Goal: Task Accomplishment & Management: Manage account settings

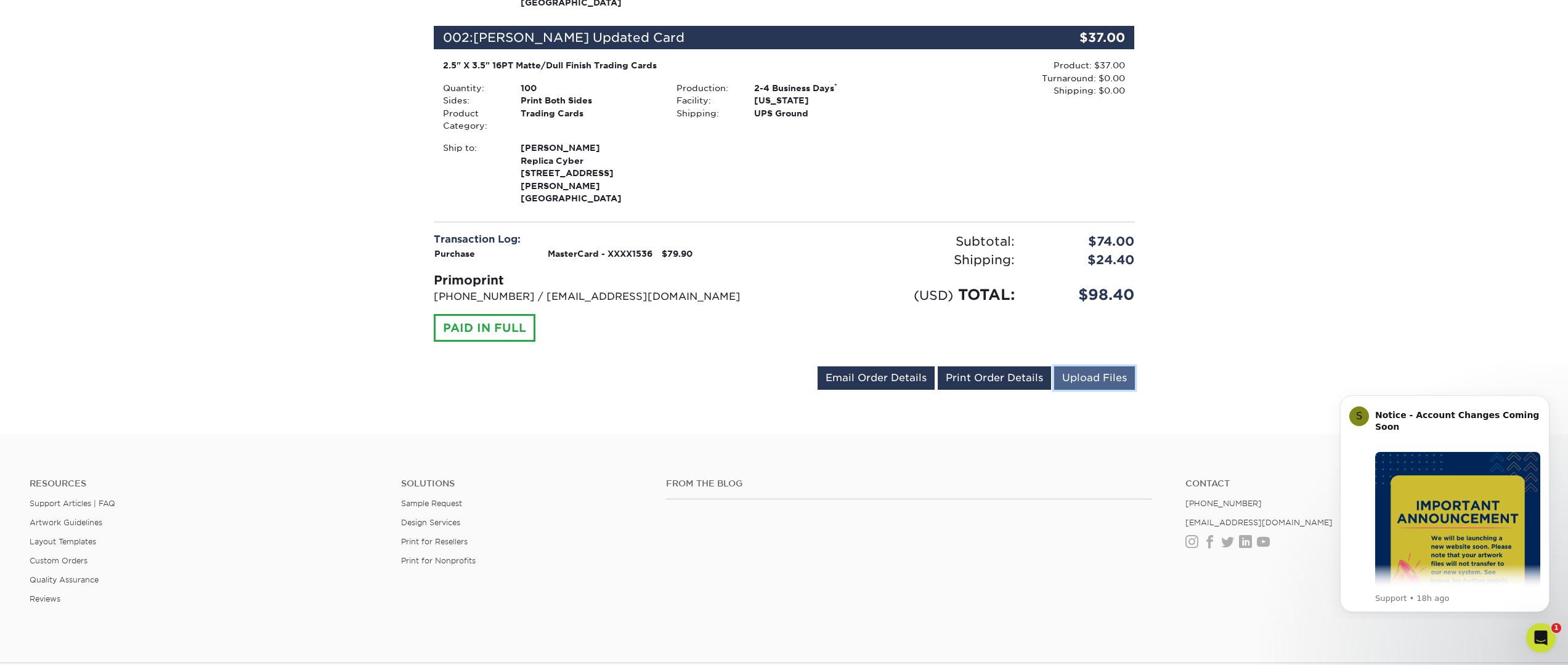
click at [1094, 366] on link "Upload Files" at bounding box center [1094, 378] width 81 height 24
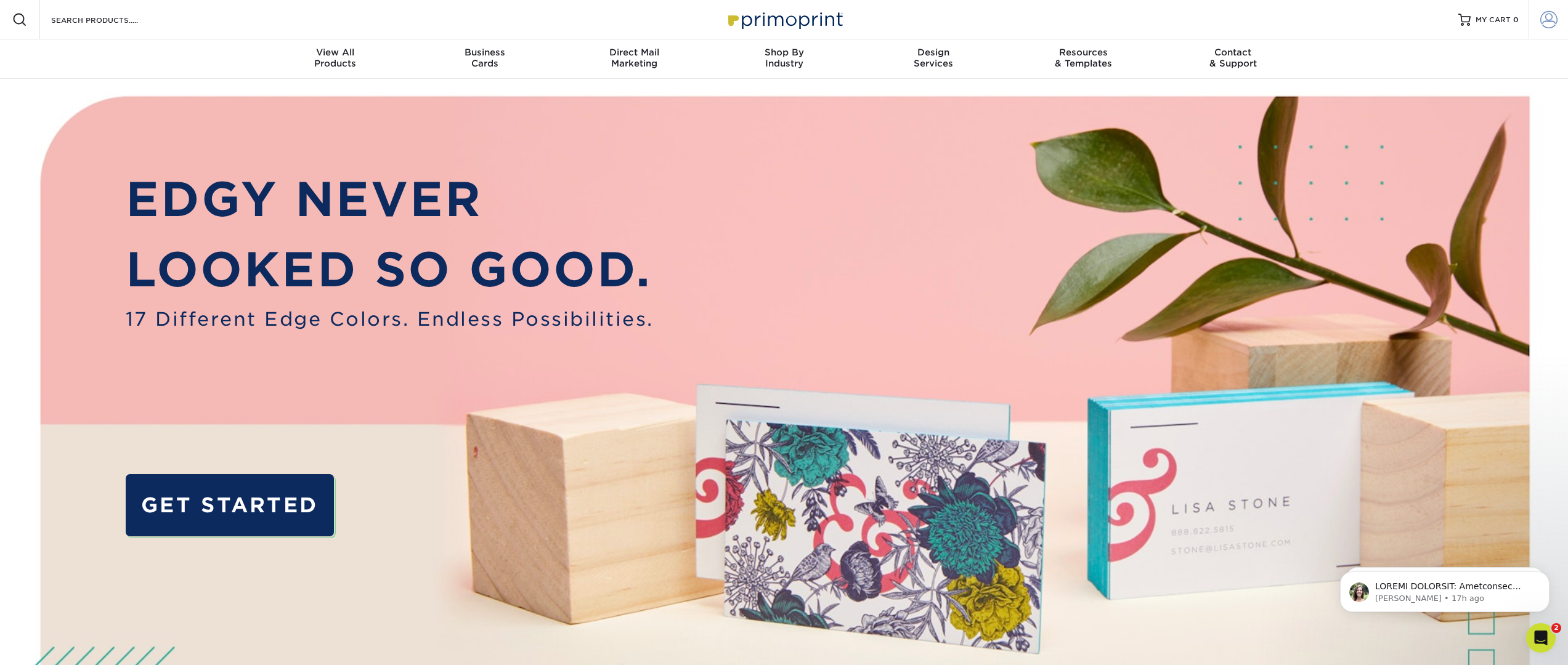
type input "[EMAIL_ADDRESS][DOMAIN_NAME]"
click at [1545, 20] on span at bounding box center [1548, 20] width 17 height 17
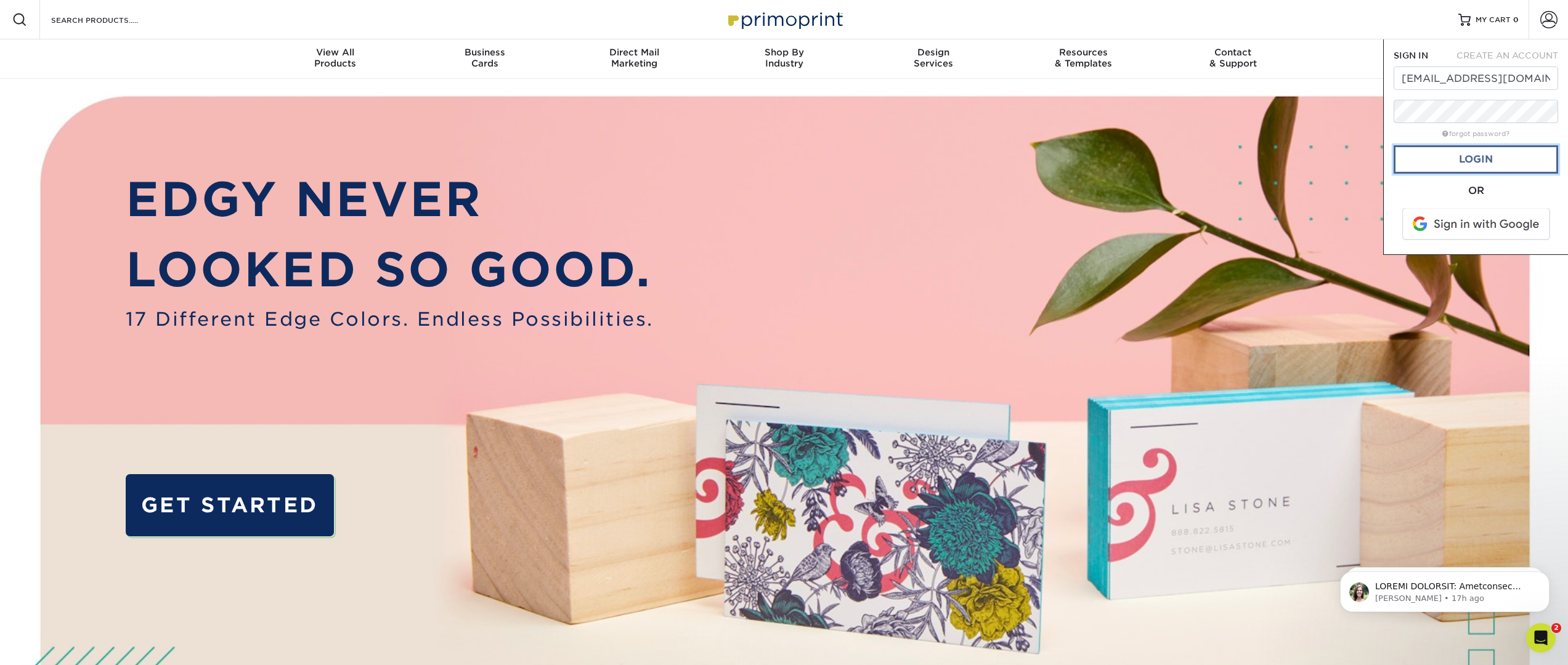
click at [1491, 160] on link "Login" at bounding box center [1475, 159] width 165 height 29
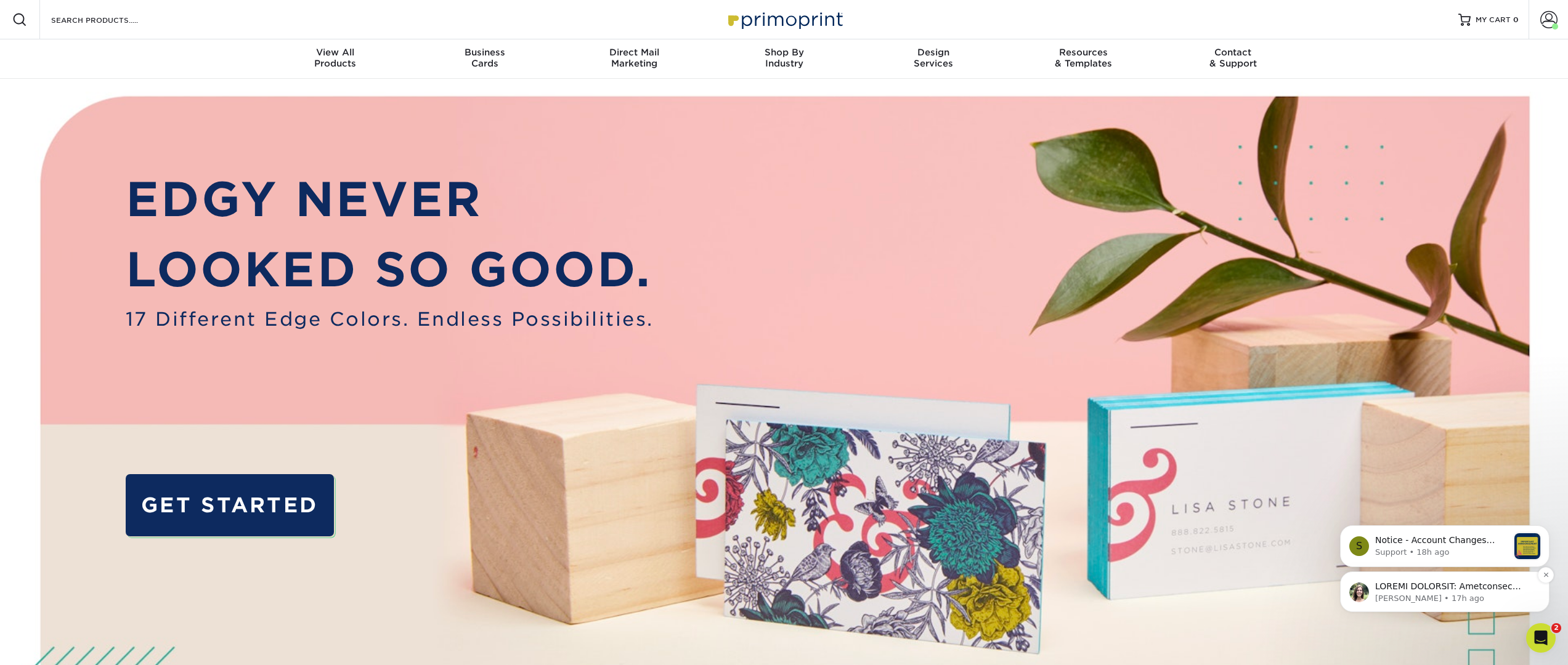
click at [1437, 587] on p "Notification stack" at bounding box center [1454, 586] width 159 height 12
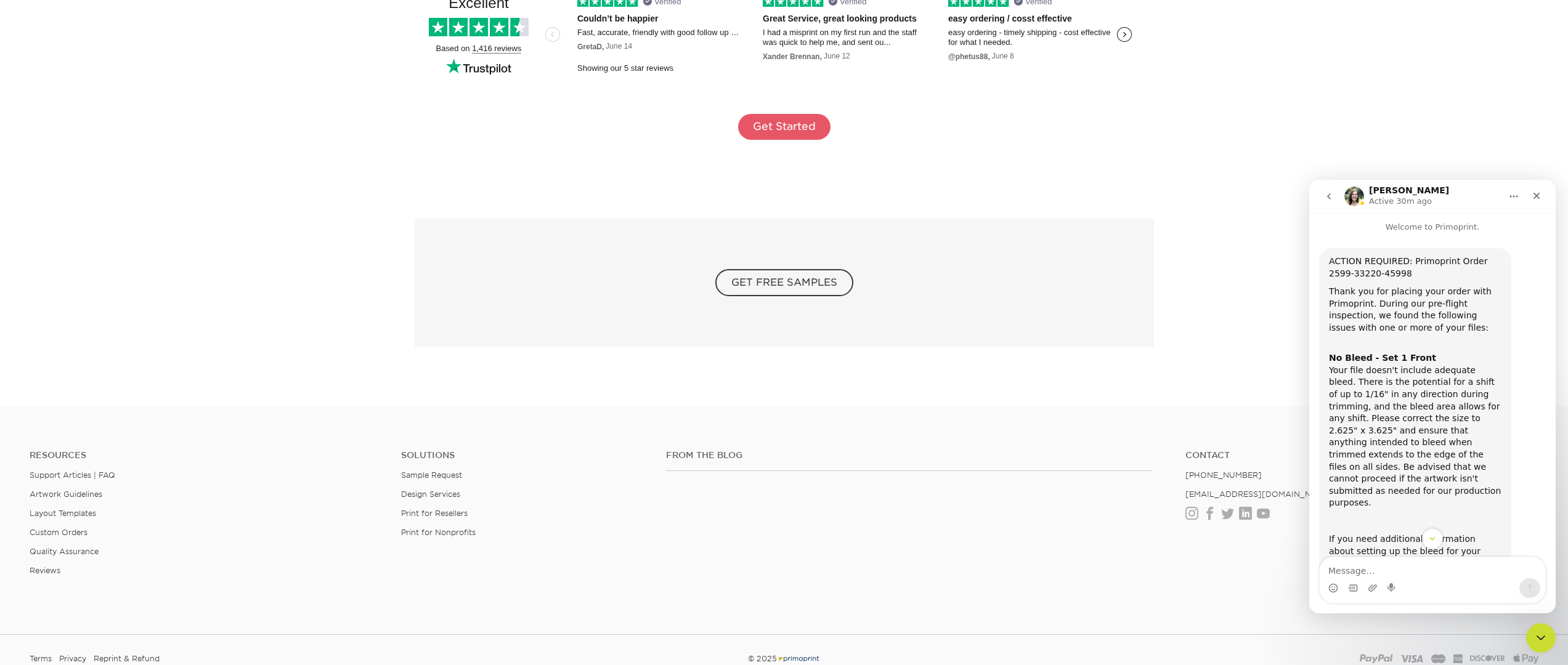
scroll to position [2372, 0]
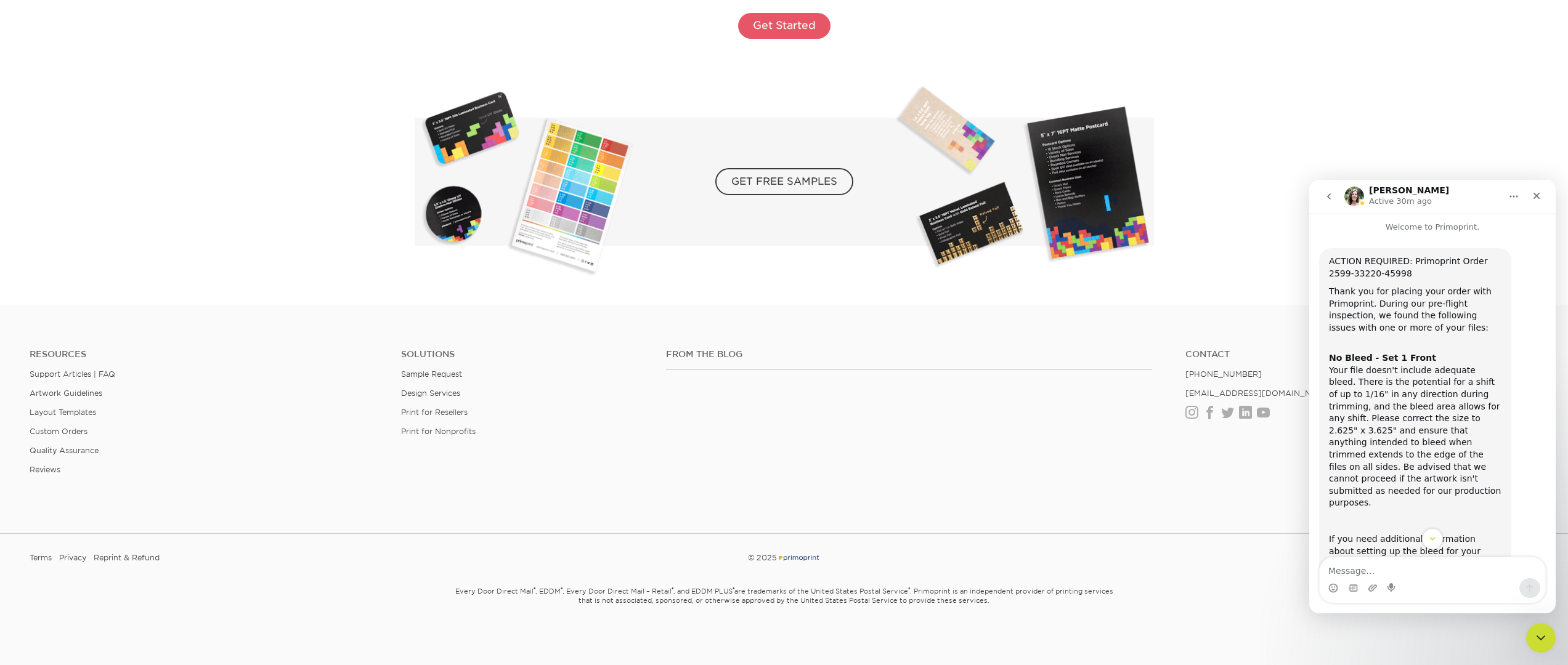
click at [1381, 569] on textarea "Message…" at bounding box center [1432, 568] width 225 height 21
type textarea "thanks, I'm getting our designer to provide updated files"
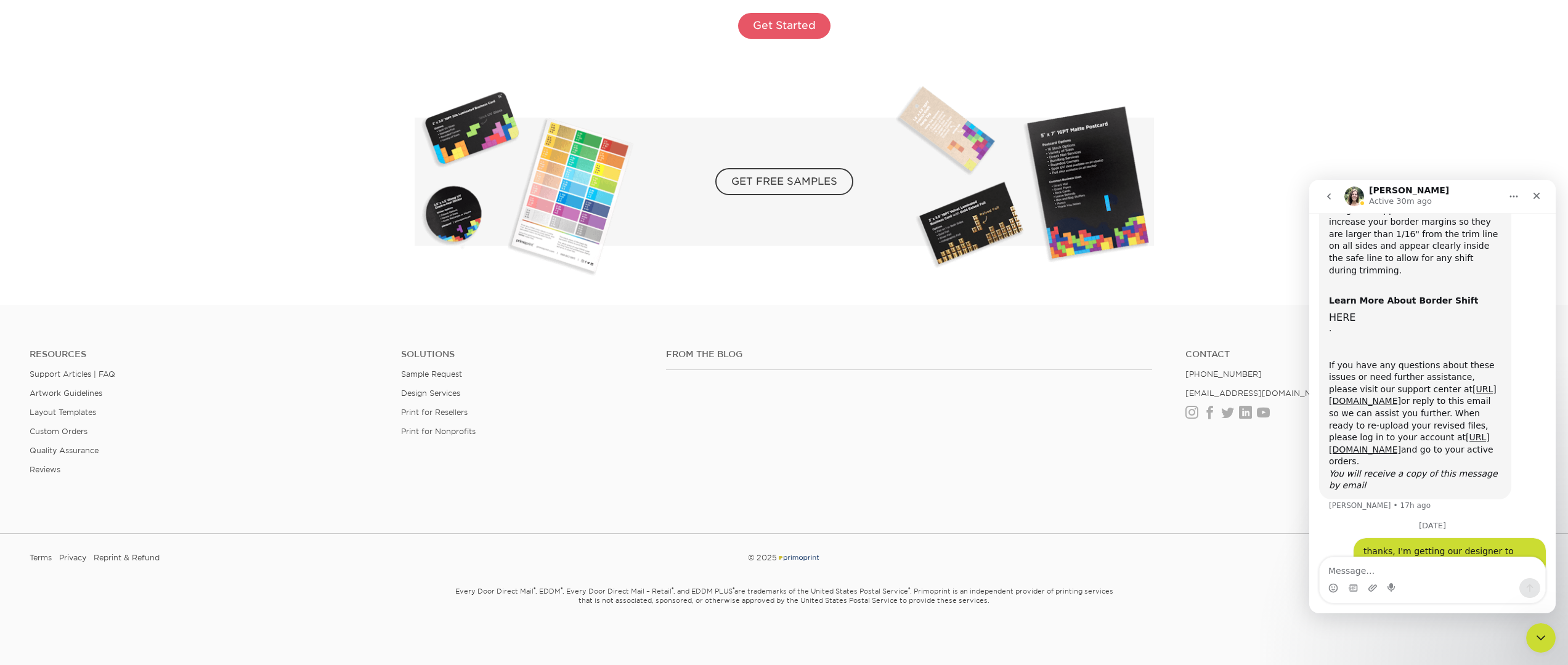
scroll to position [508, 0]
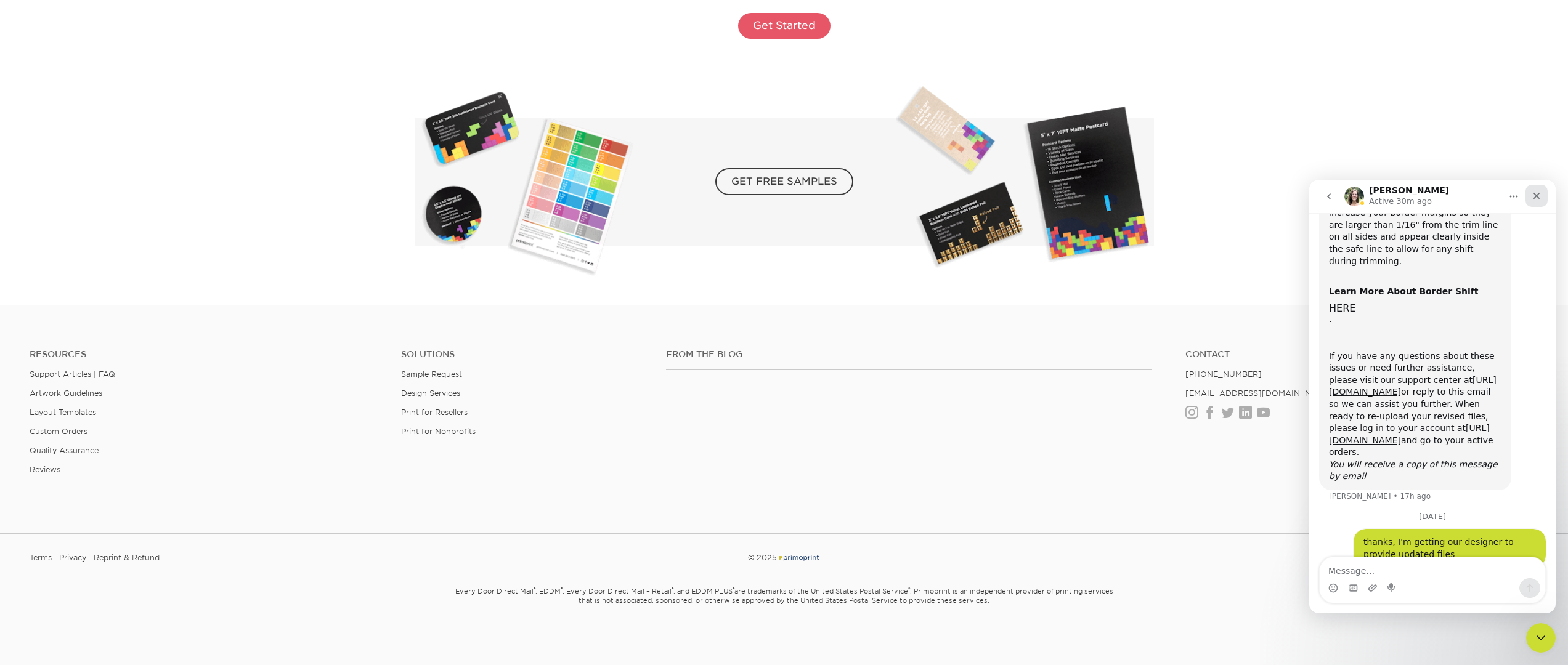
click at [1537, 195] on icon "Close" at bounding box center [1536, 196] width 10 height 10
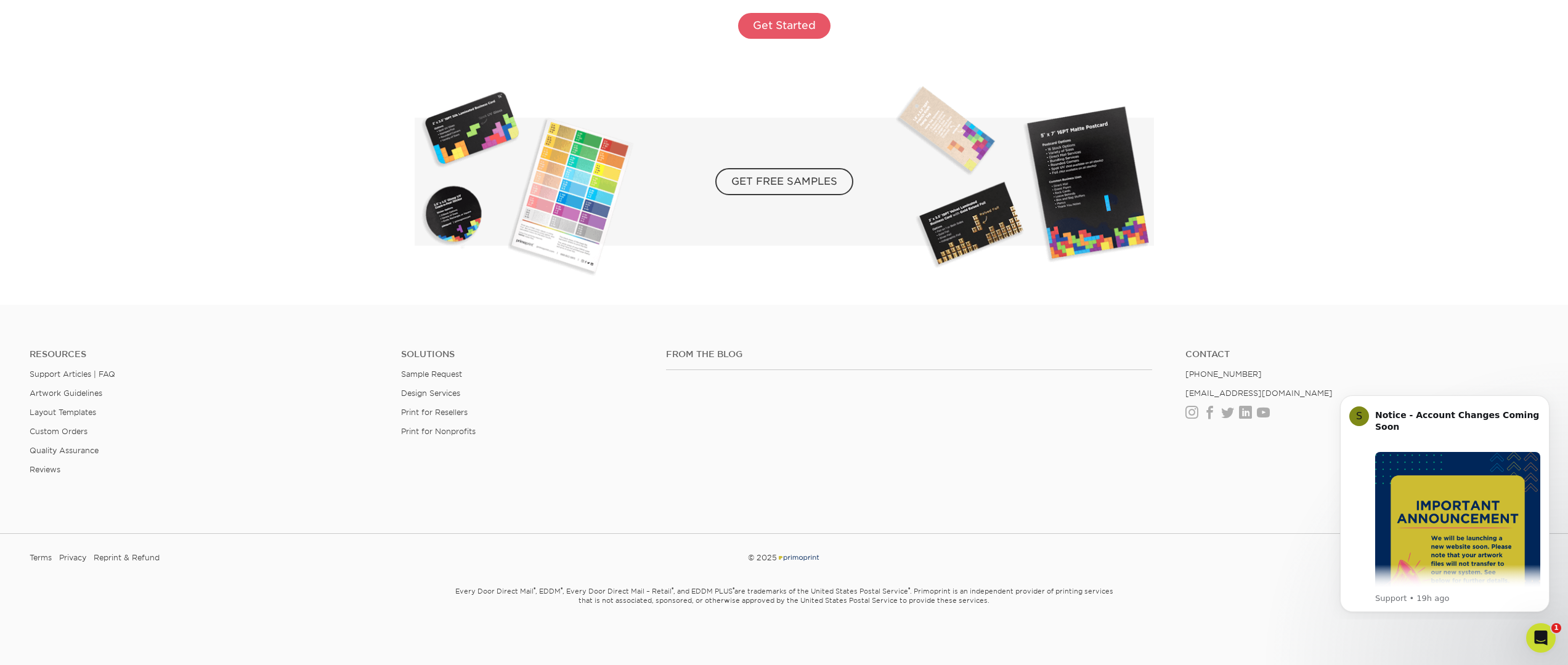
scroll to position [0, 0]
click at [770, 450] on div "From the Blog Contact (888) 822-5815 info@primoprint.com Instagram Facebook Twi…" at bounding box center [1102, 421] width 890 height 145
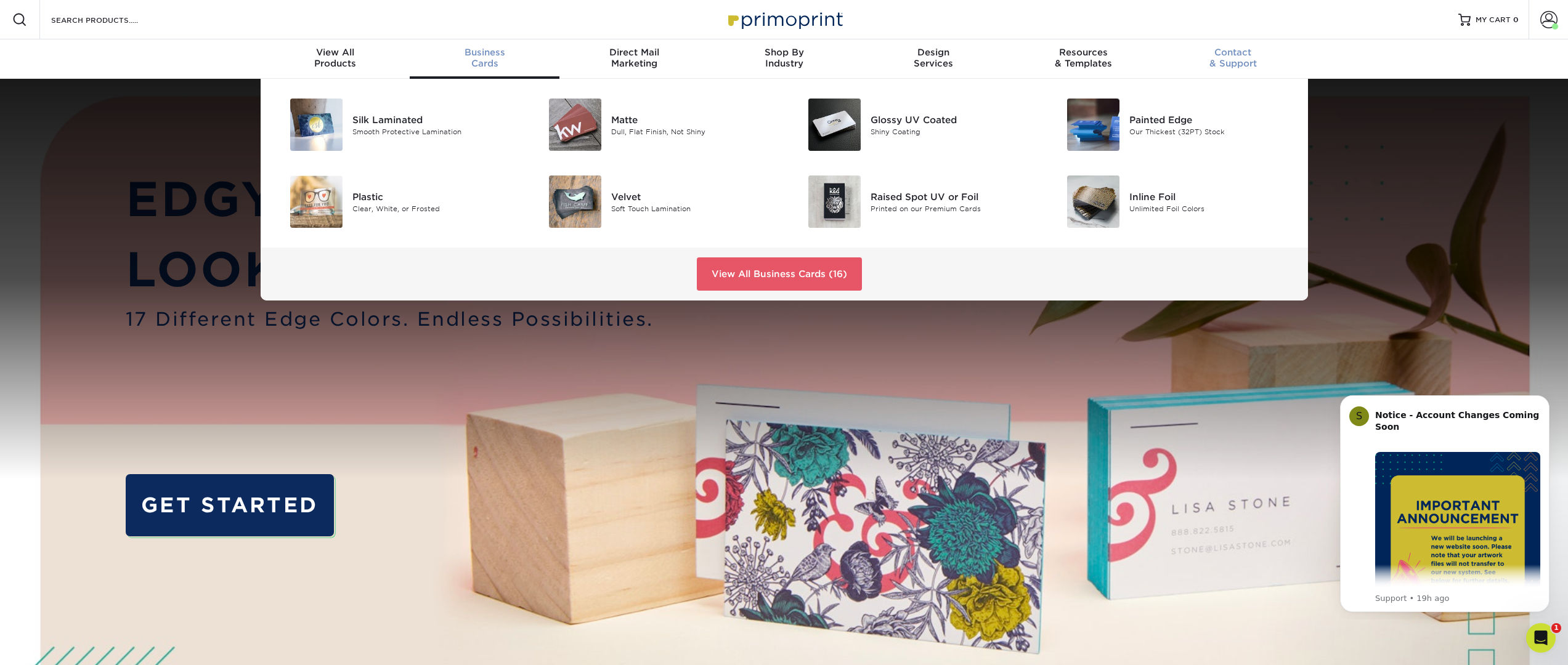
click at [1227, 56] on span "Contact" at bounding box center [1233, 52] width 150 height 11
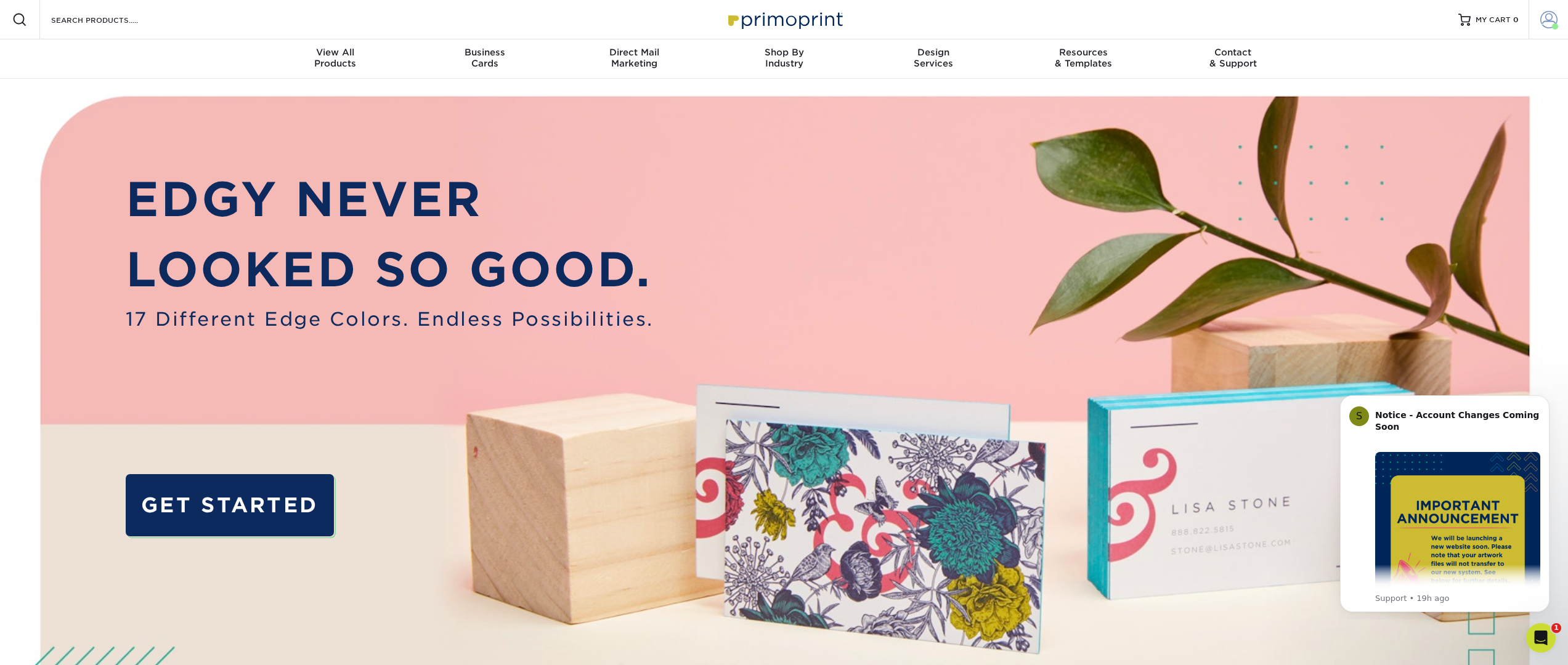
click at [1545, 23] on span at bounding box center [1548, 20] width 17 height 17
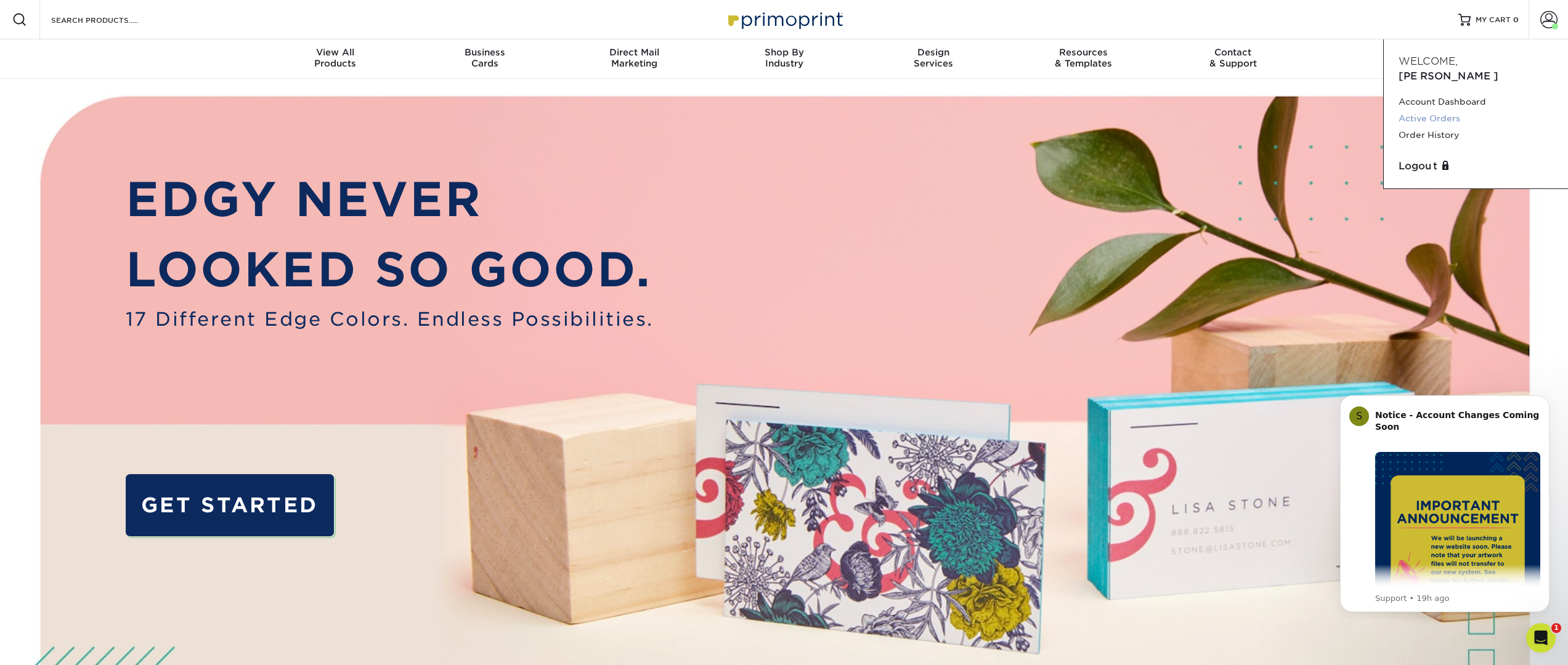
click at [1421, 111] on link "Active Orders" at bounding box center [1475, 119] width 155 height 16
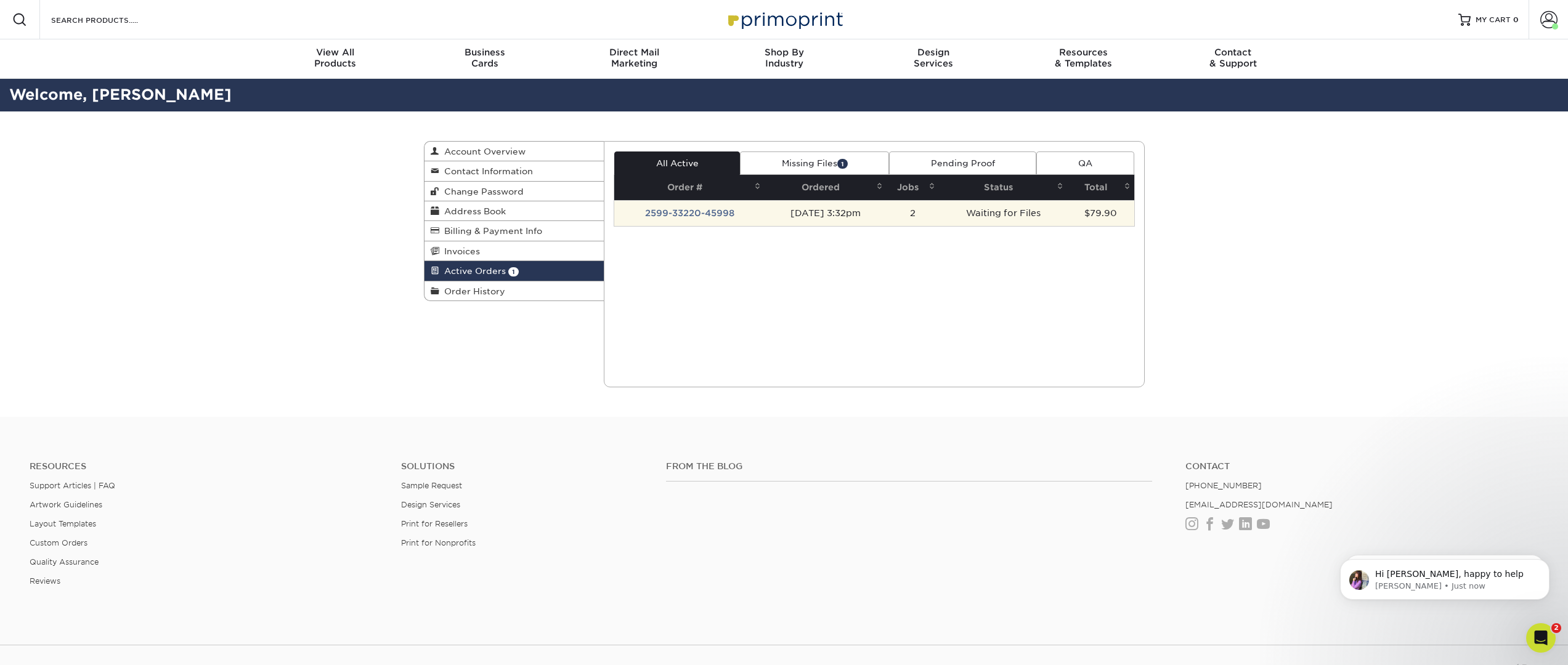
click at [696, 212] on td "2599-33220-45998" at bounding box center [689, 213] width 150 height 26
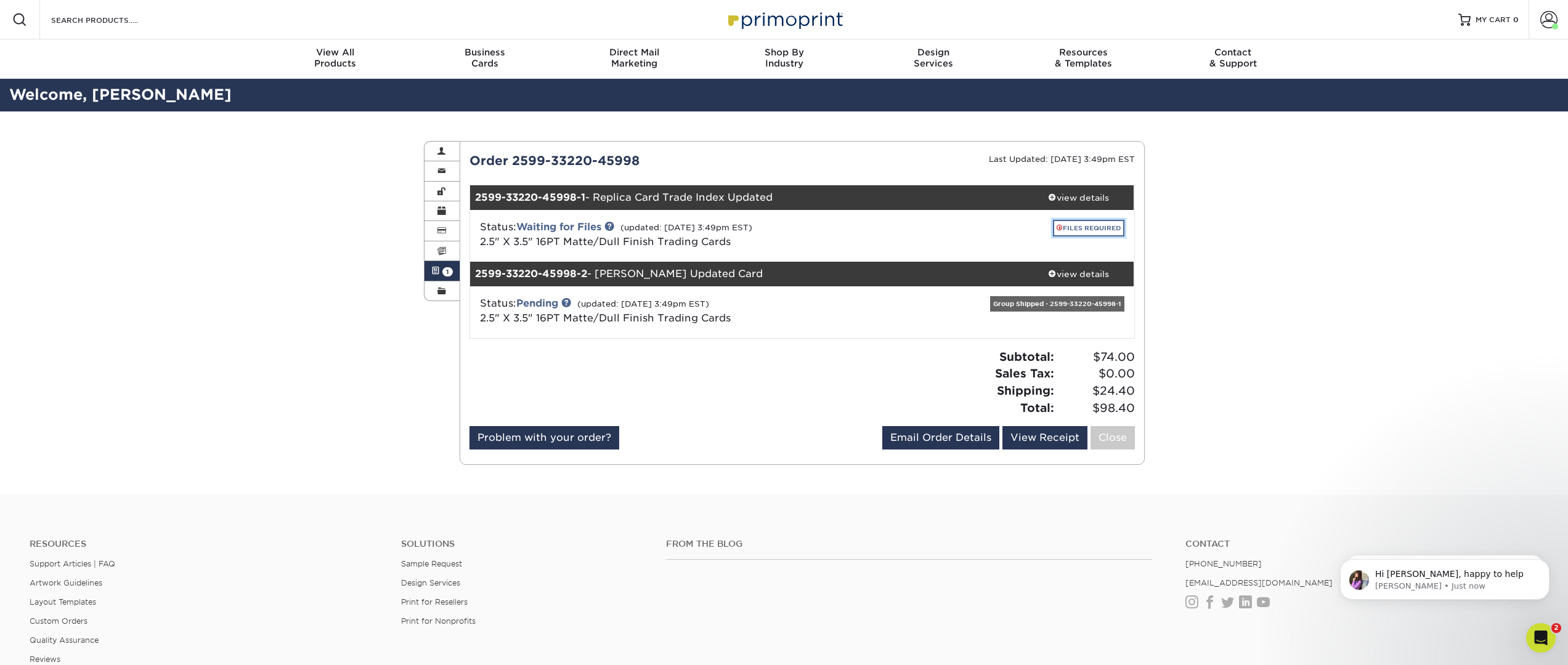
click at [1079, 227] on link "FILES REQUIRED" at bounding box center [1088, 228] width 71 height 16
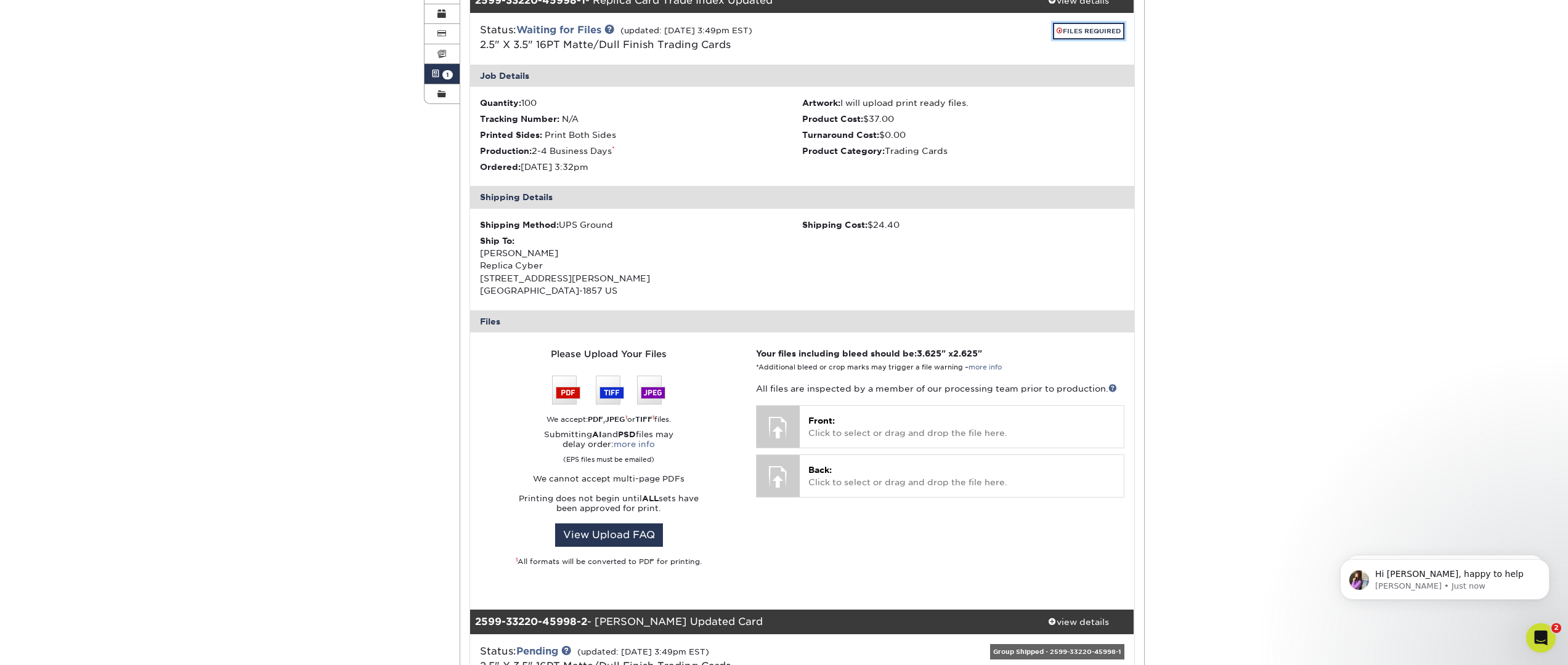
scroll to position [197, 0]
click at [891, 430] on p "Front: Click to select or drag and drop the file here." at bounding box center [962, 428] width 306 height 25
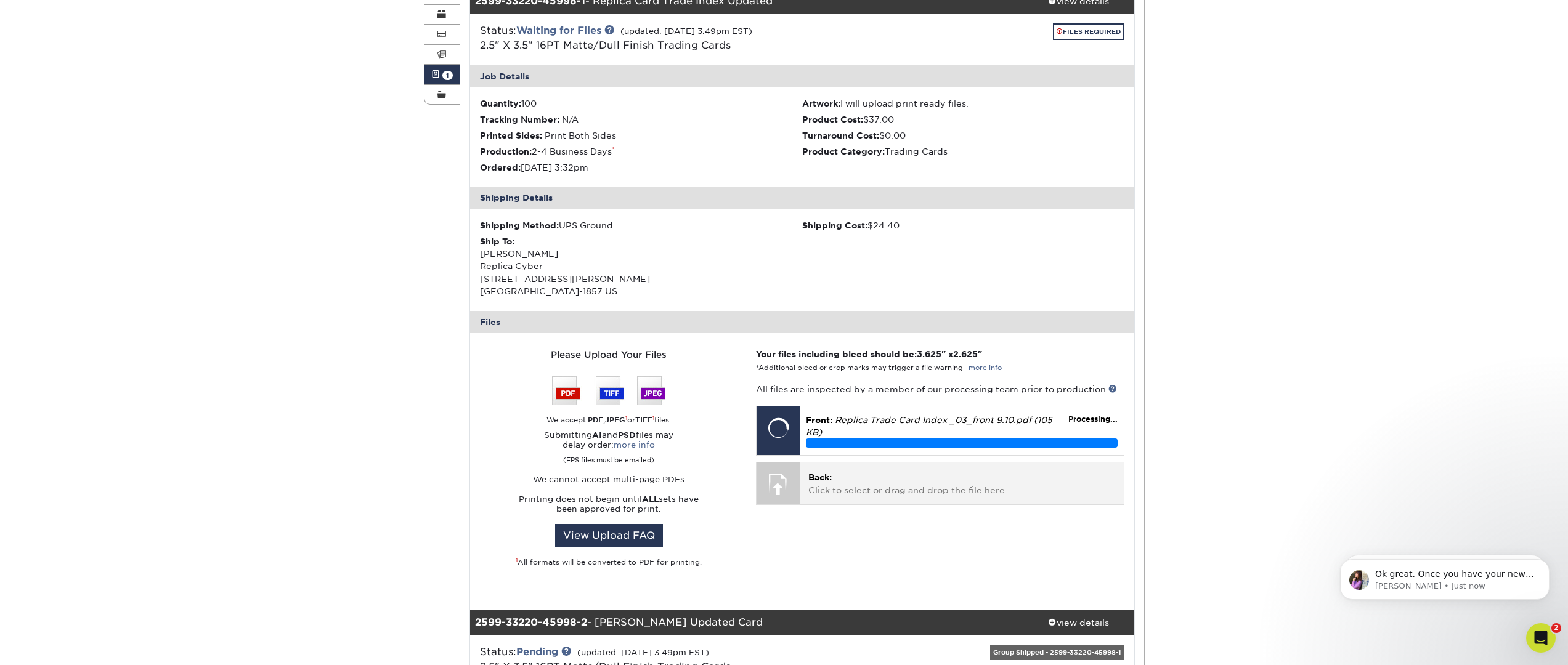
click at [872, 491] on p "Back: Click to select or drag and drop the file here." at bounding box center [962, 483] width 306 height 25
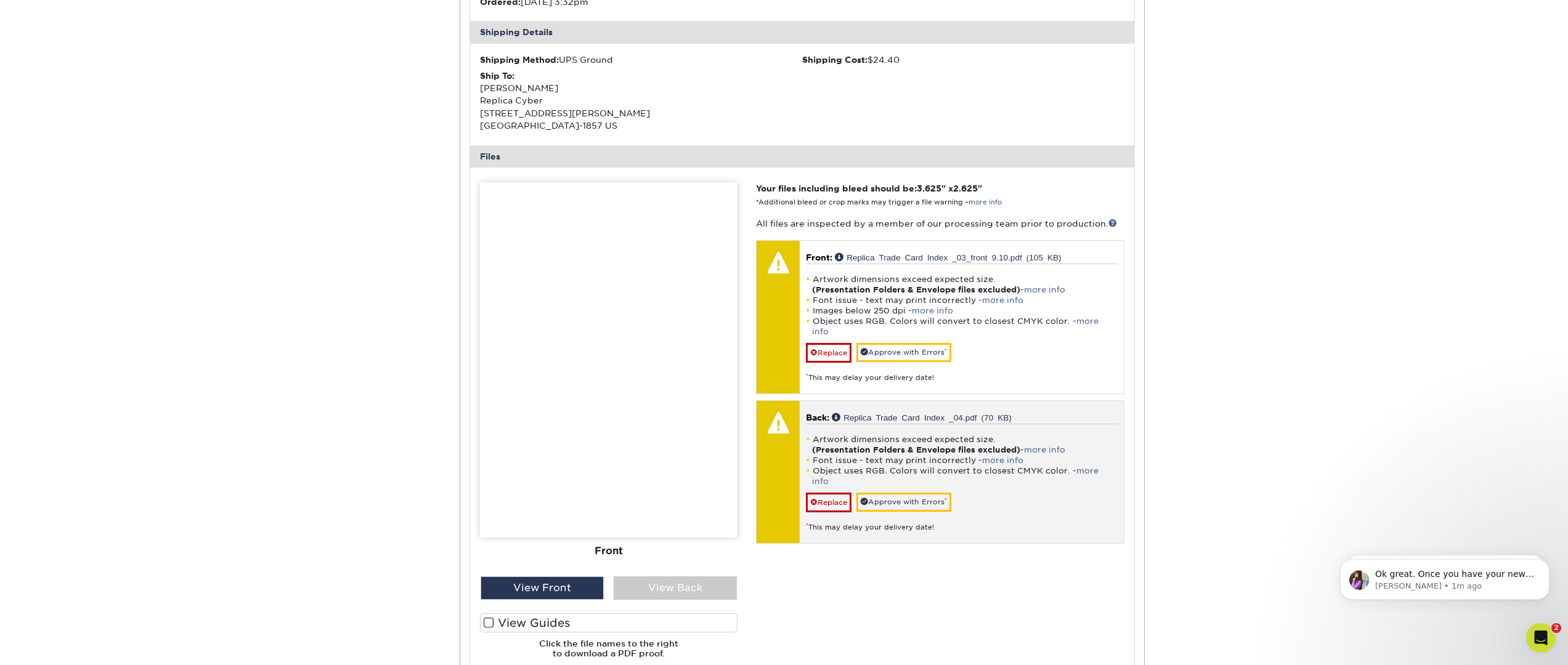
scroll to position [323, 0]
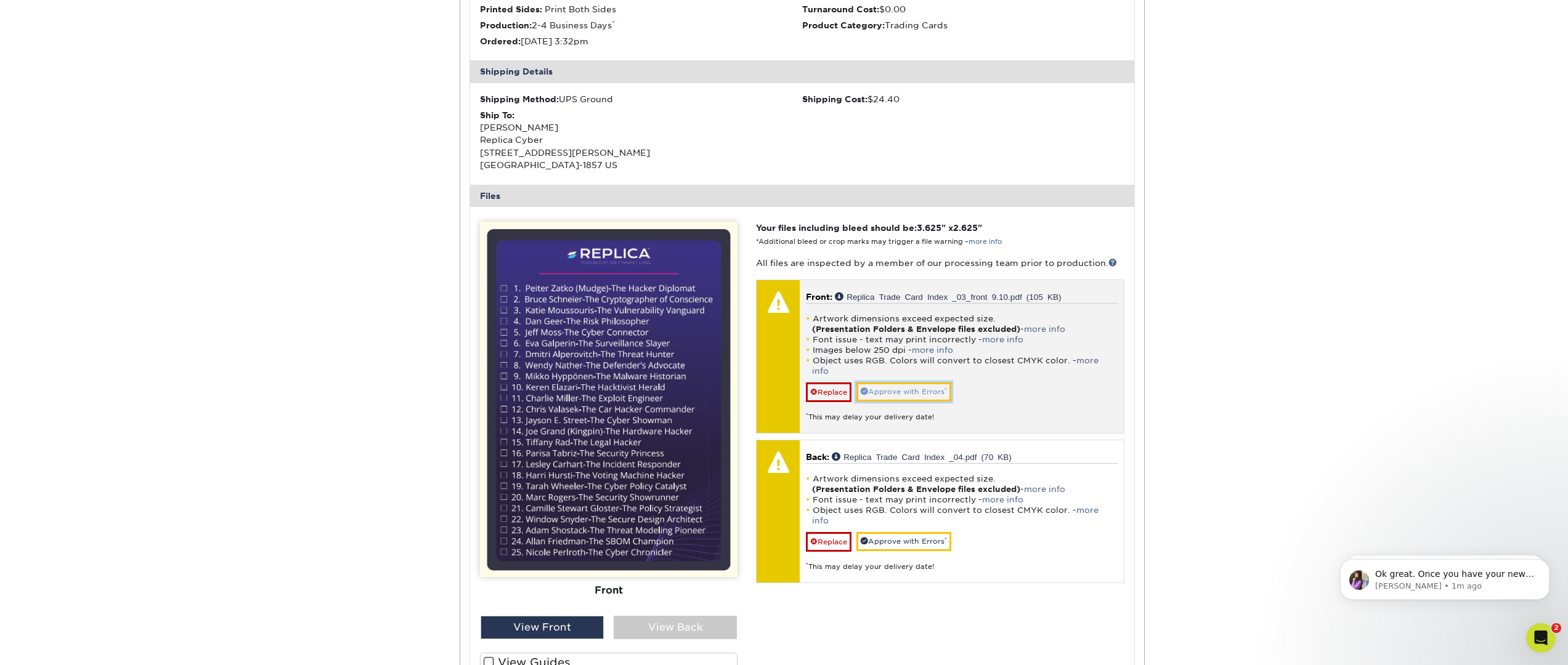
click at [888, 382] on link "Approve with Errors *" at bounding box center [904, 391] width 95 height 19
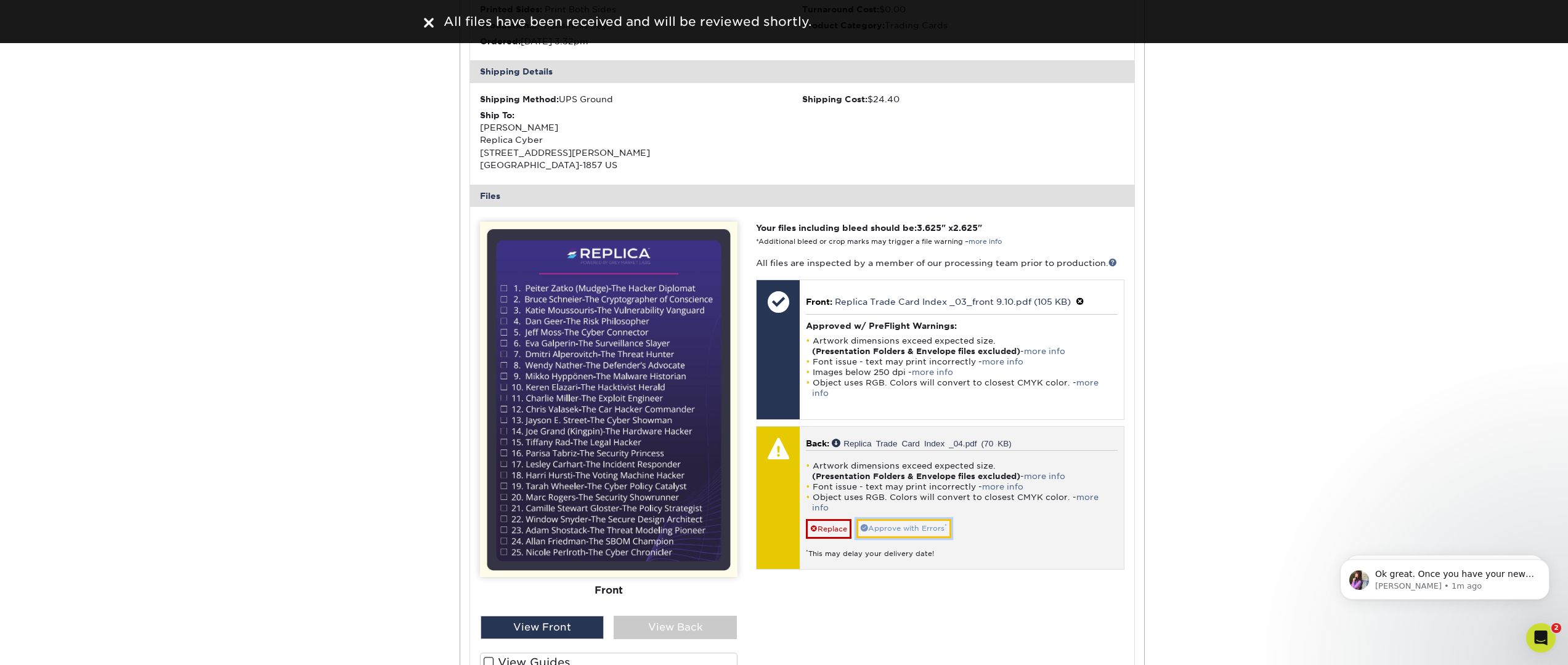
click at [898, 519] on link "Approve with Errors *" at bounding box center [904, 528] width 95 height 19
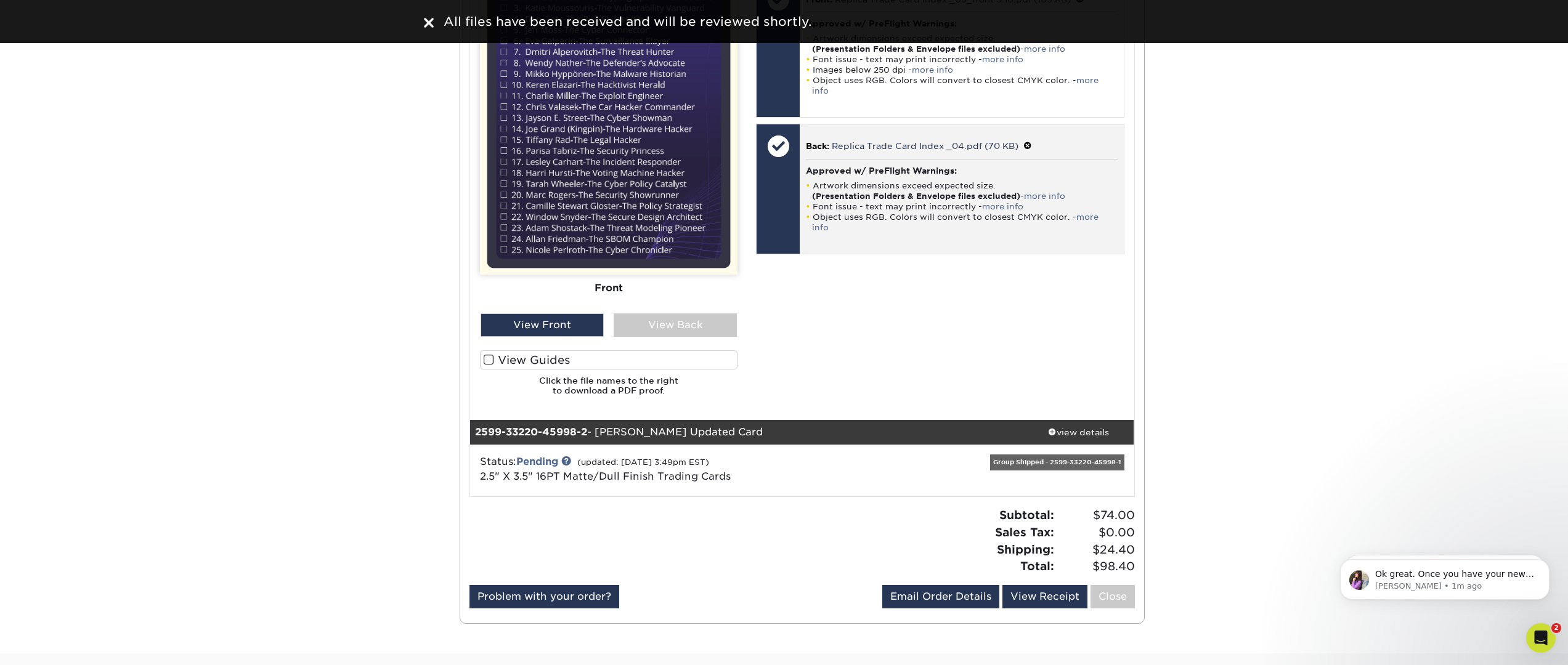
scroll to position [664, 0]
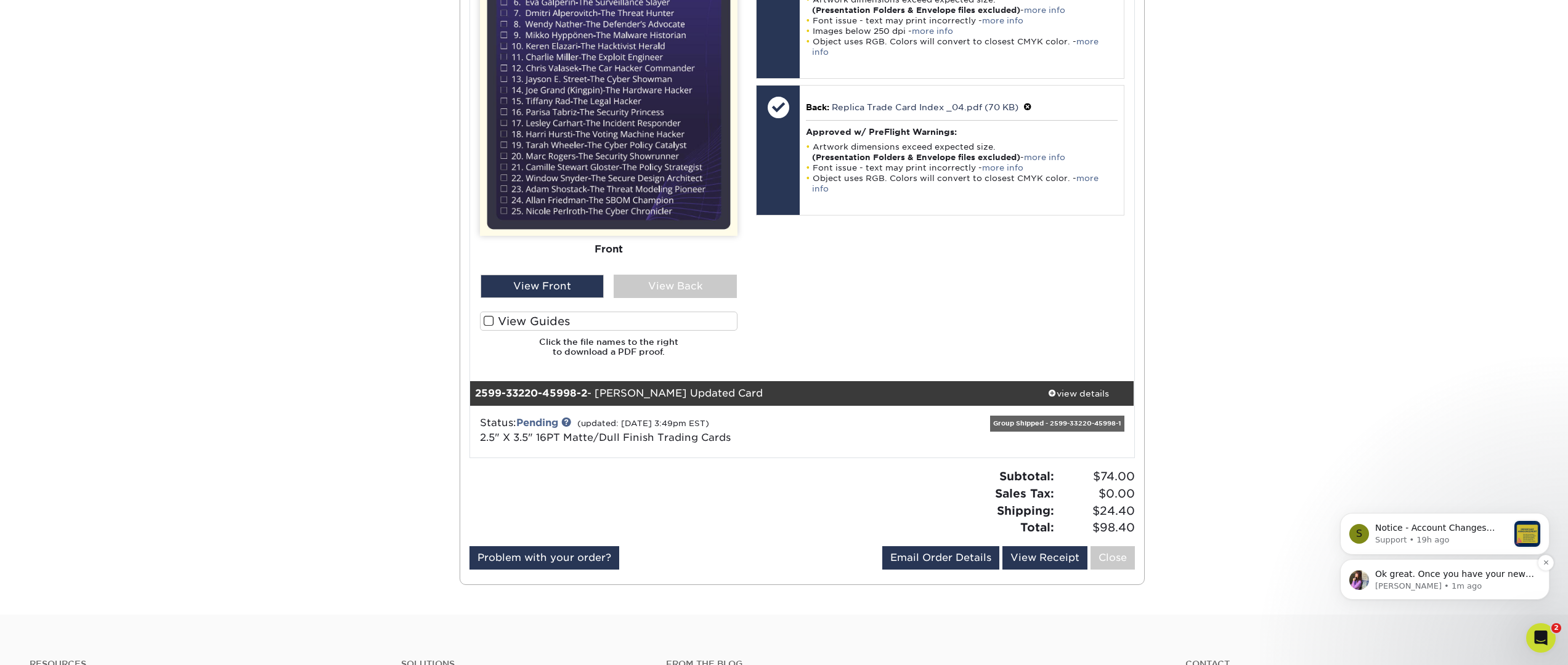
click at [1418, 593] on div "Ok great. Once you have your new files ready, our team will review those as wel…" at bounding box center [1444, 580] width 210 height 41
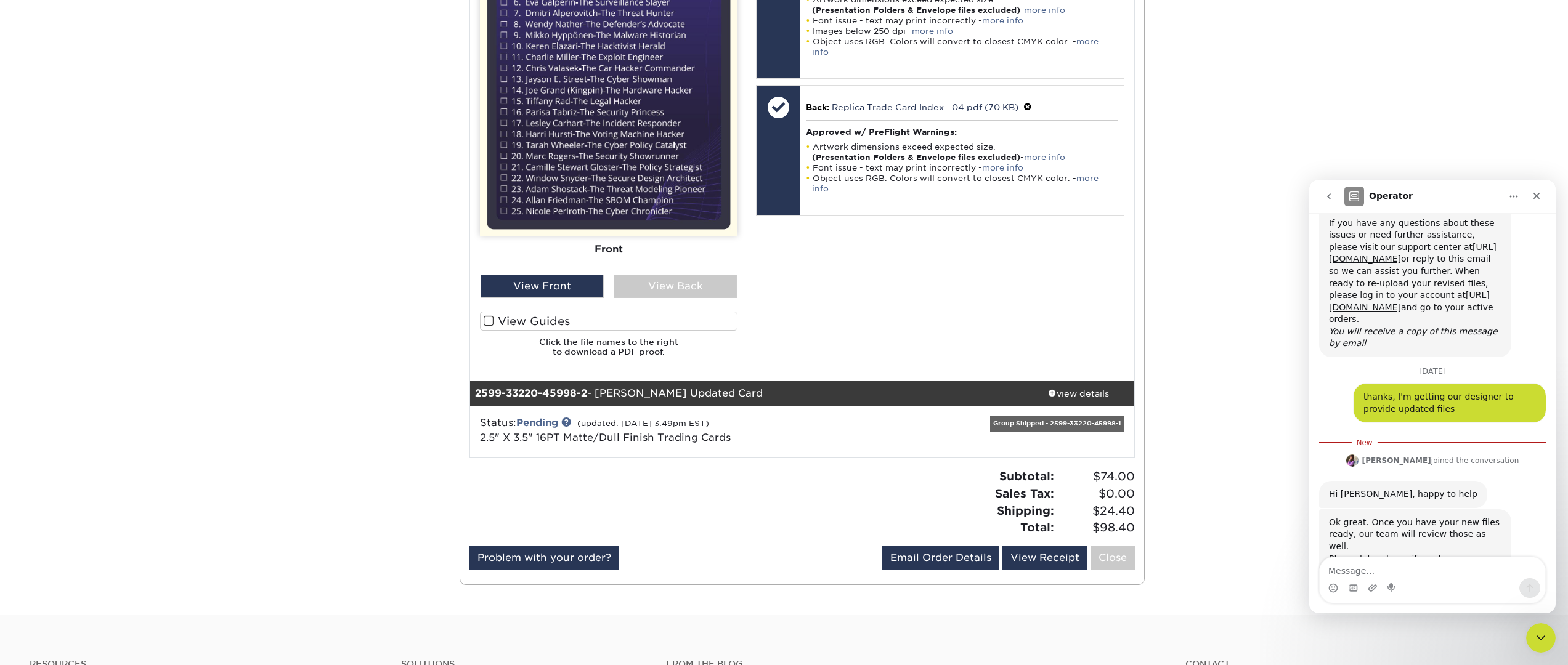
scroll to position [658, 0]
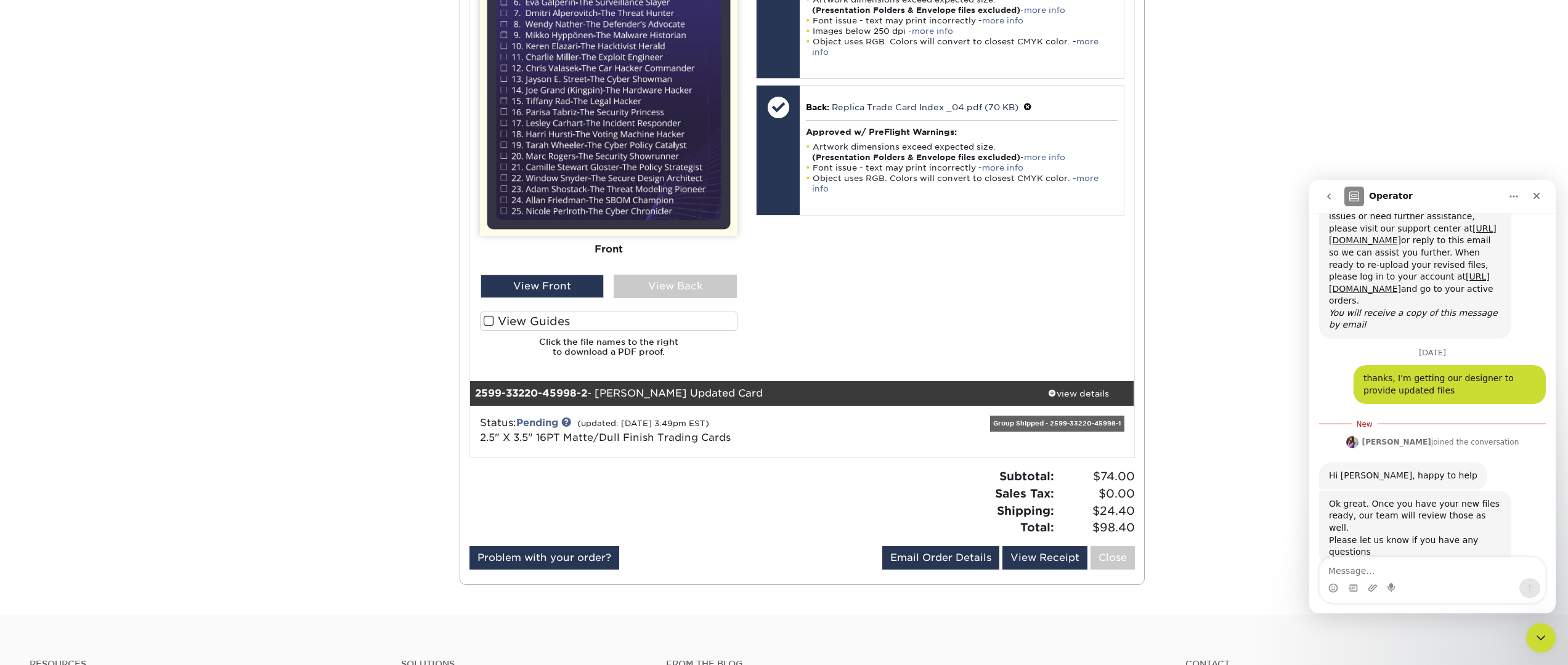
click at [1375, 579] on div "Intercom messenger" at bounding box center [1372, 588] width 10 height 20
click at [1372, 571] on textarea "Message…" at bounding box center [1432, 568] width 225 height 21
type textarea "I just uploaded a new file"
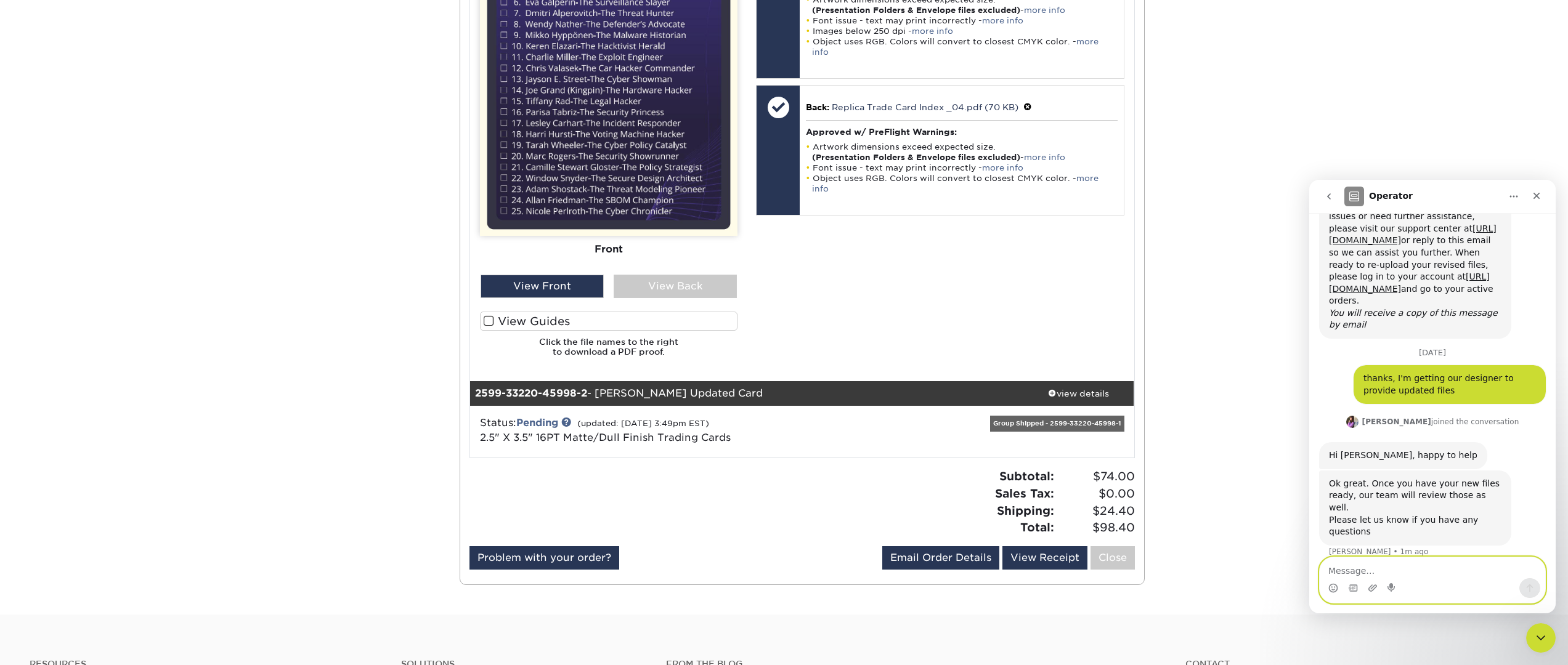
scroll to position [674, 0]
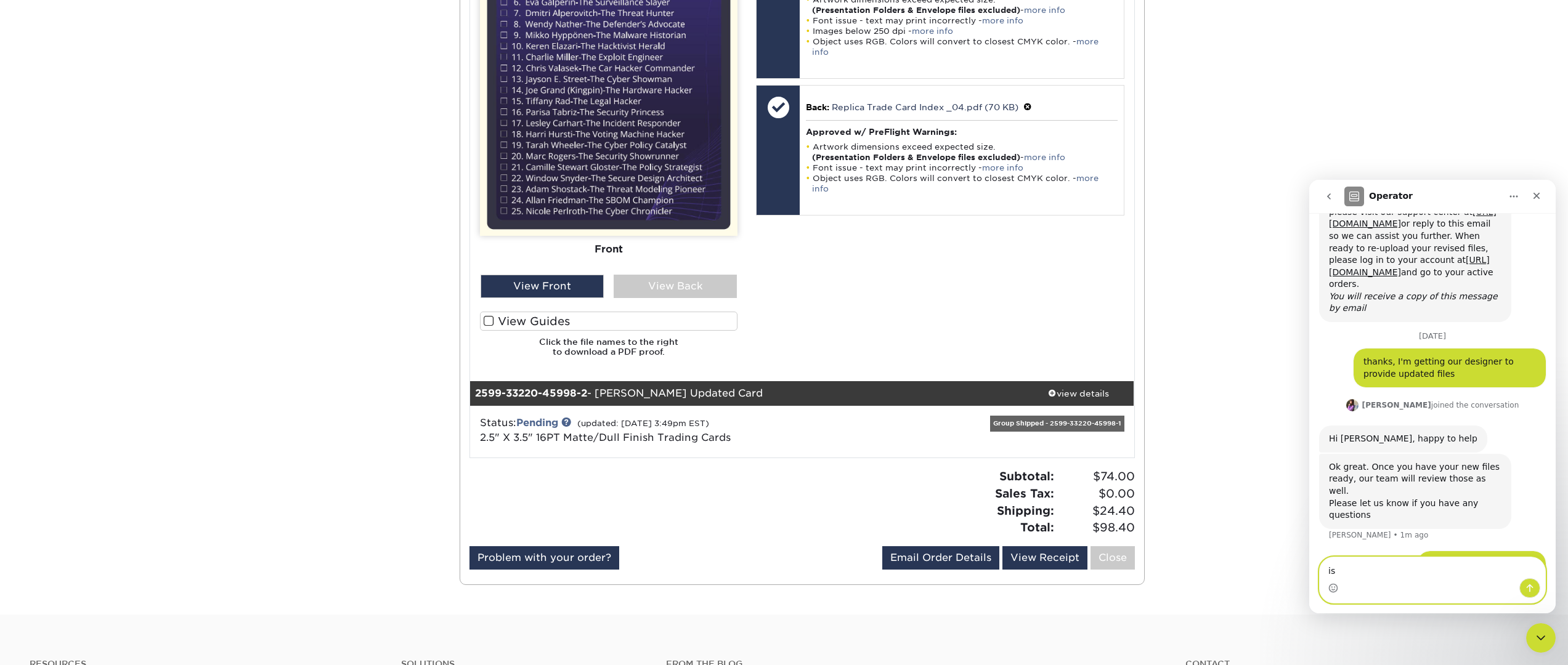
type textarea "i"
type textarea "was it only a problem with the one?"
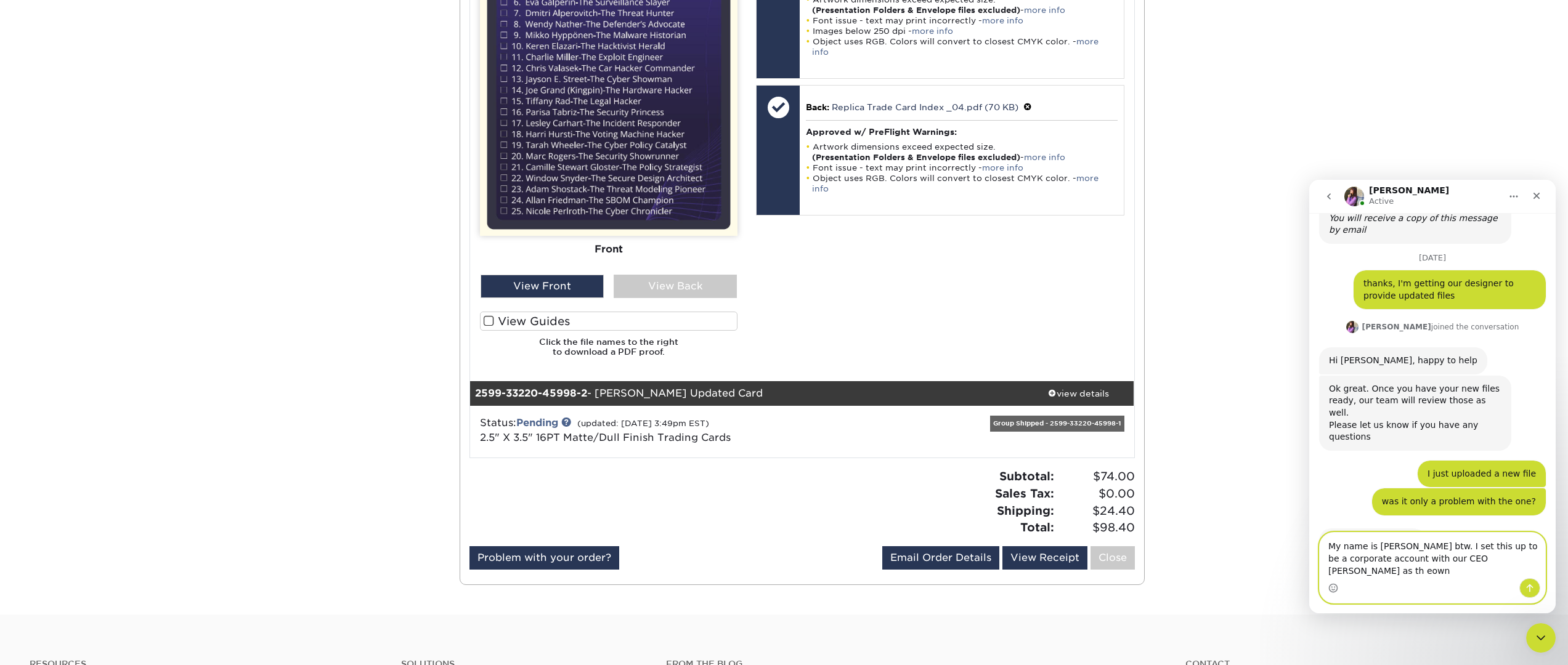
scroll to position [751, 0]
type textarea "My name is [PERSON_NAME] btw. I set this up to be a corporate account with our …"
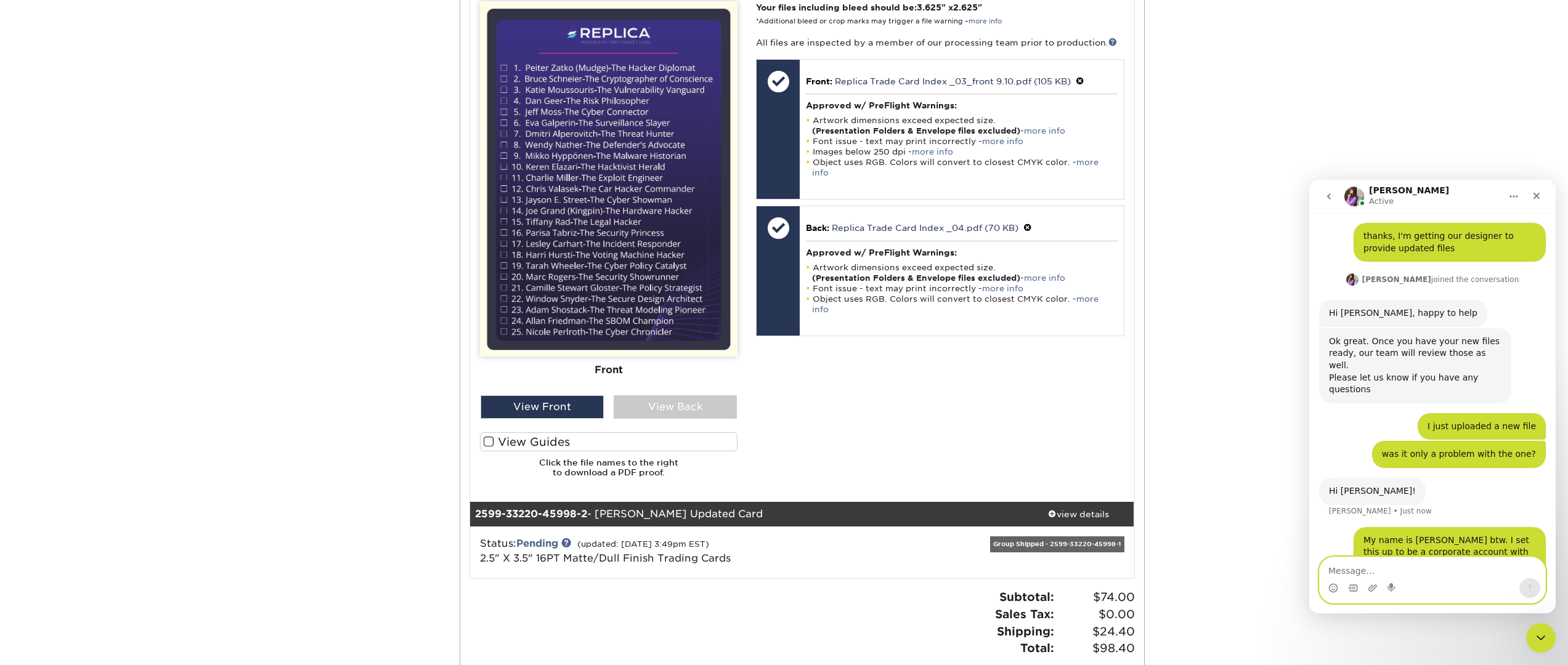
scroll to position [618, 0]
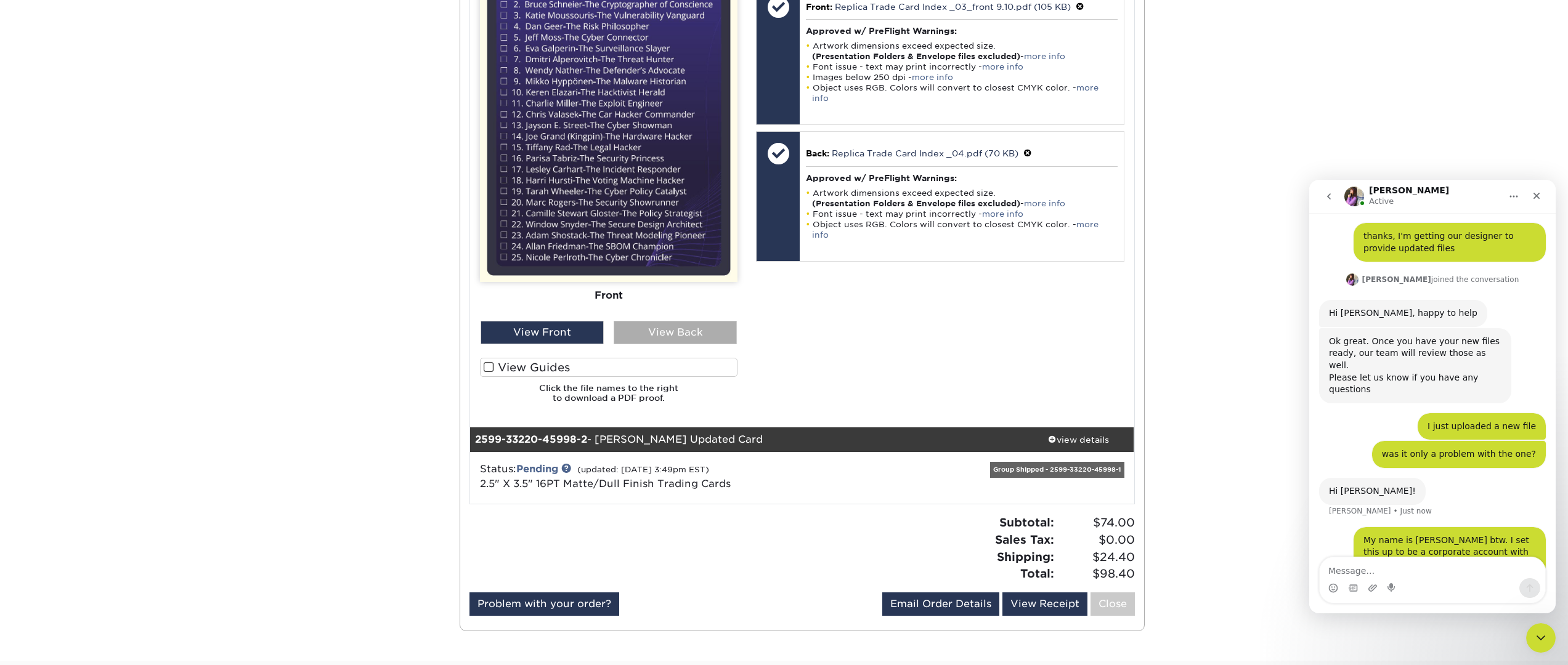
click at [667, 329] on div "View Back" at bounding box center [675, 332] width 123 height 24
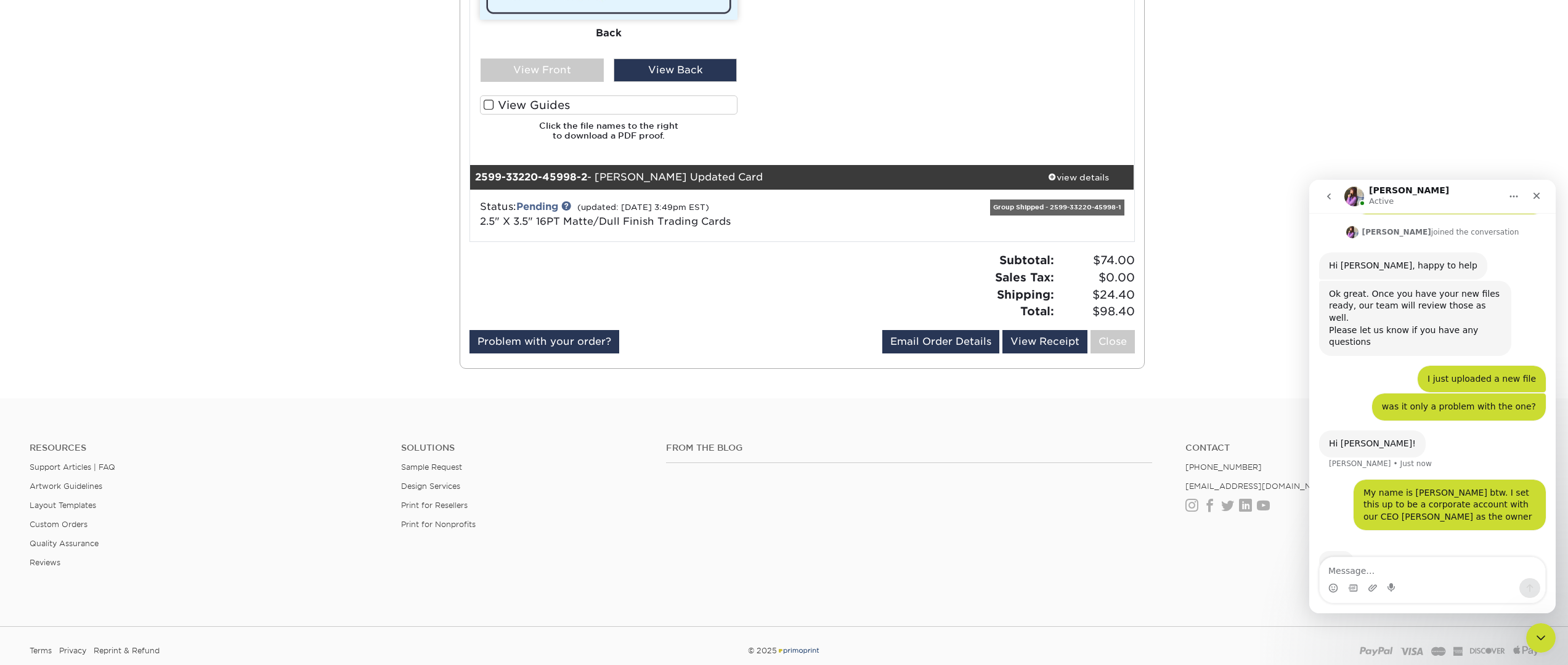
scroll to position [880, 0]
click at [1470, 576] on textarea "Message…" at bounding box center [1432, 568] width 225 height 21
click at [1468, 574] on textarea "Message…" at bounding box center [1432, 568] width 225 height 21
type textarea "i"
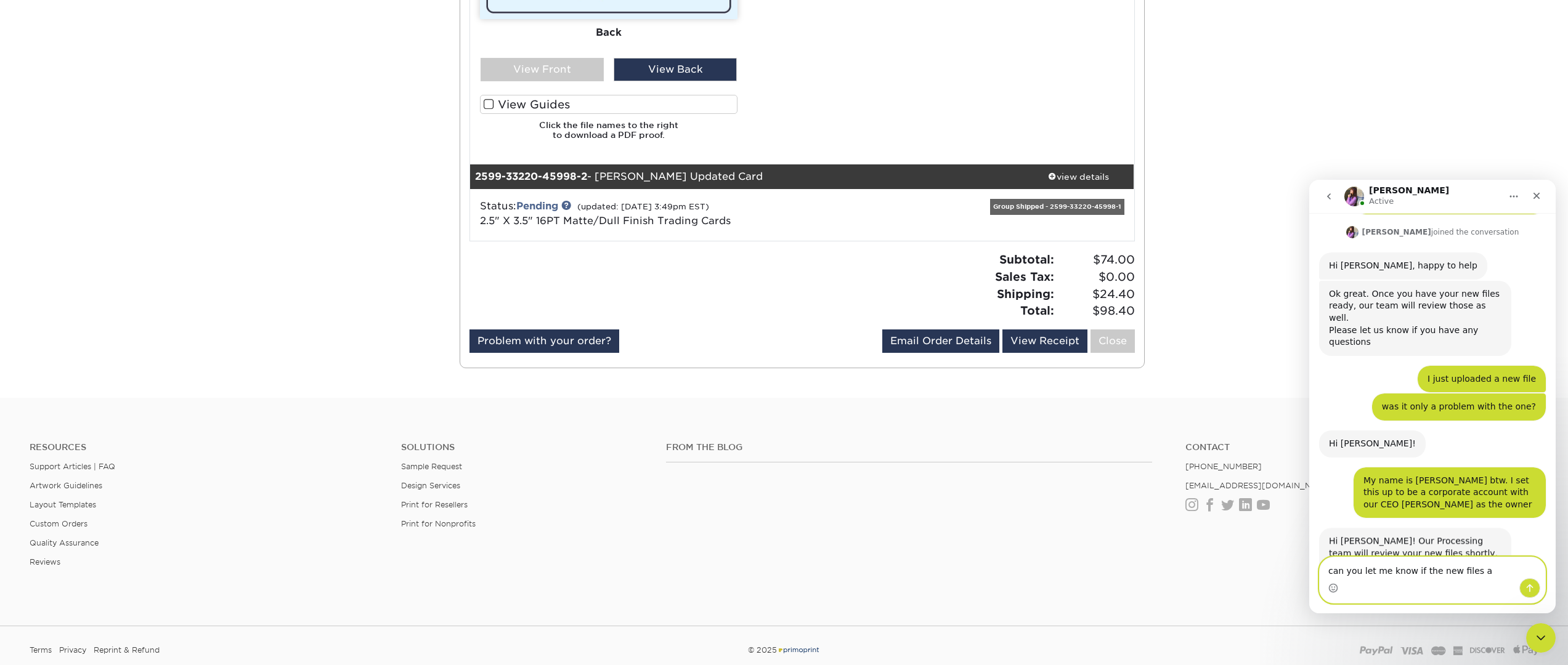
scroll to position [872, 0]
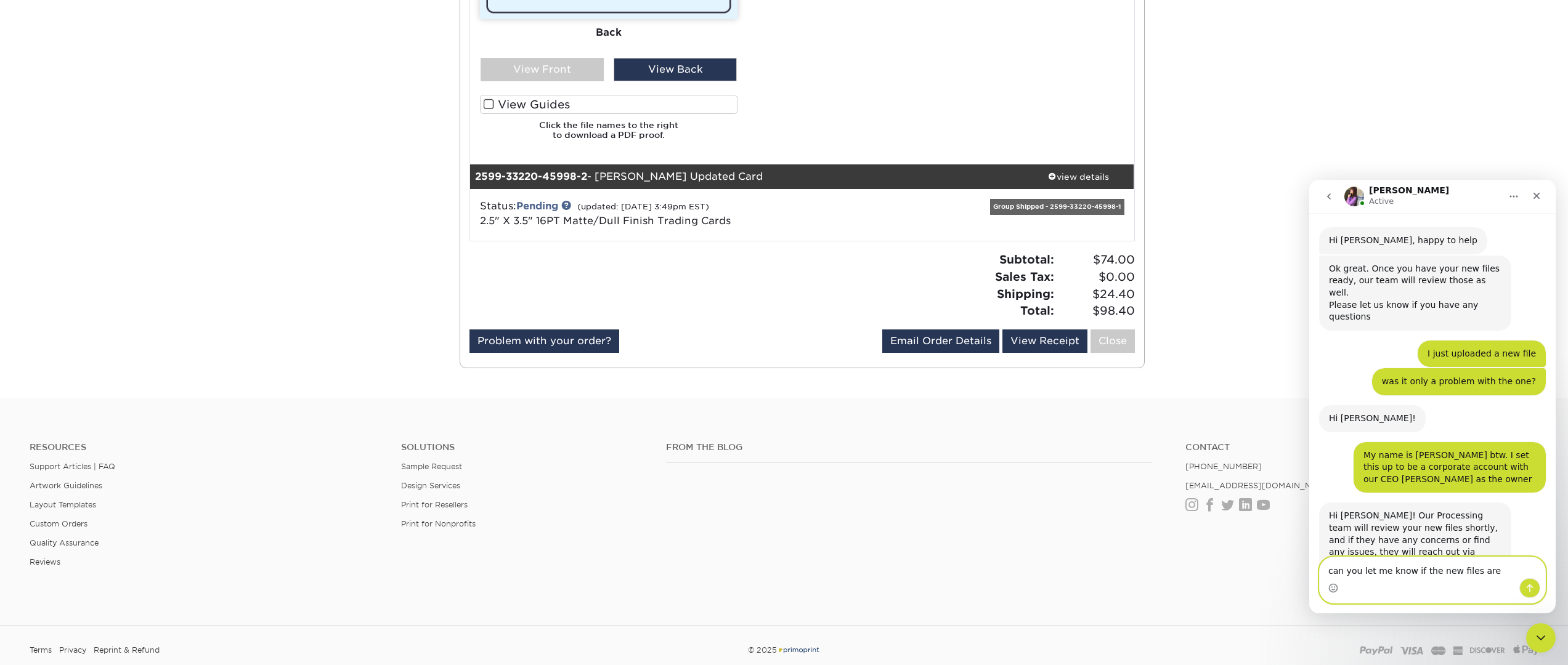
drag, startPoint x: 1493, startPoint y: 575, endPoint x: 1295, endPoint y: 563, distance: 198.4
click at [1309, 563] on html "[PERSON_NAME] Active Welcome to Primoprint. ACTION REQUIRED: Primoprint Order 2…" at bounding box center [1432, 396] width 247 height 433
type textarea "perfect thanks so much."
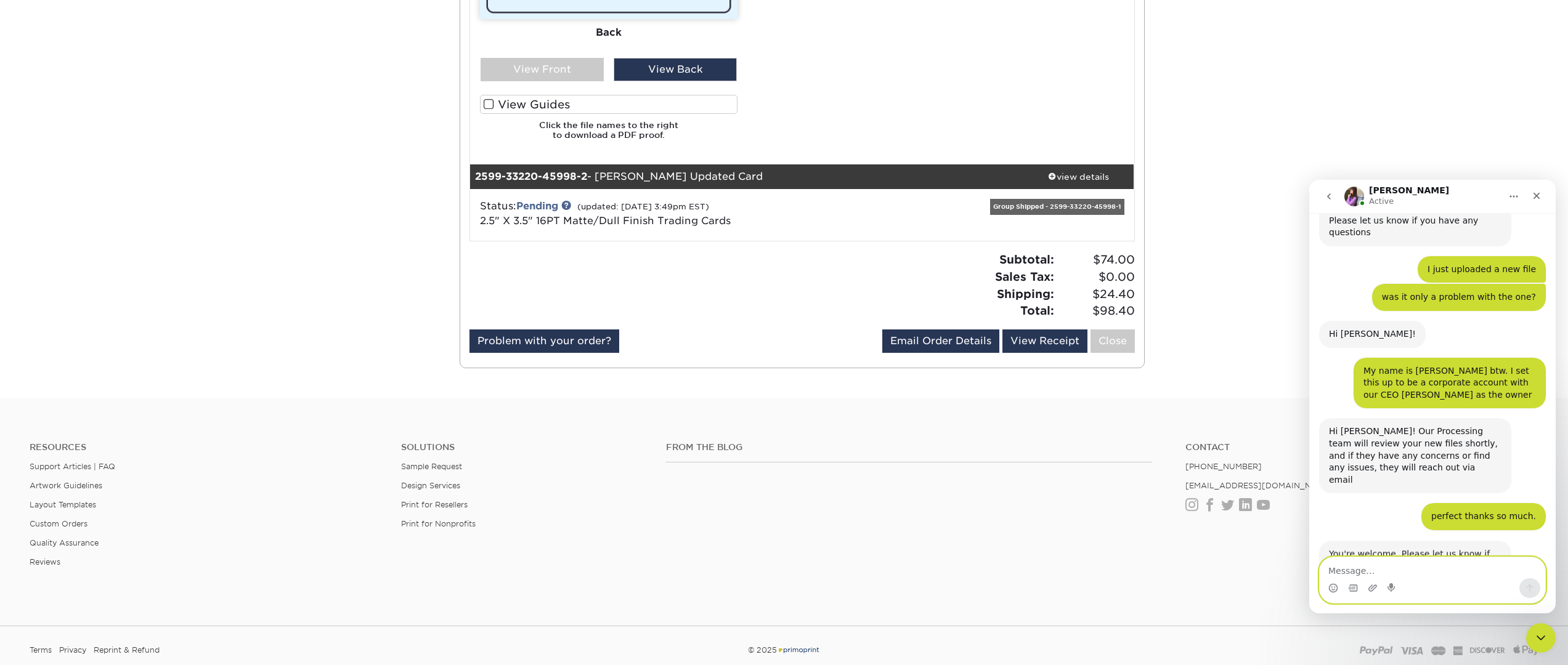
scroll to position [958, 0]
click at [1451, 572] on textarea "Message…" at bounding box center [1432, 568] width 225 height 21
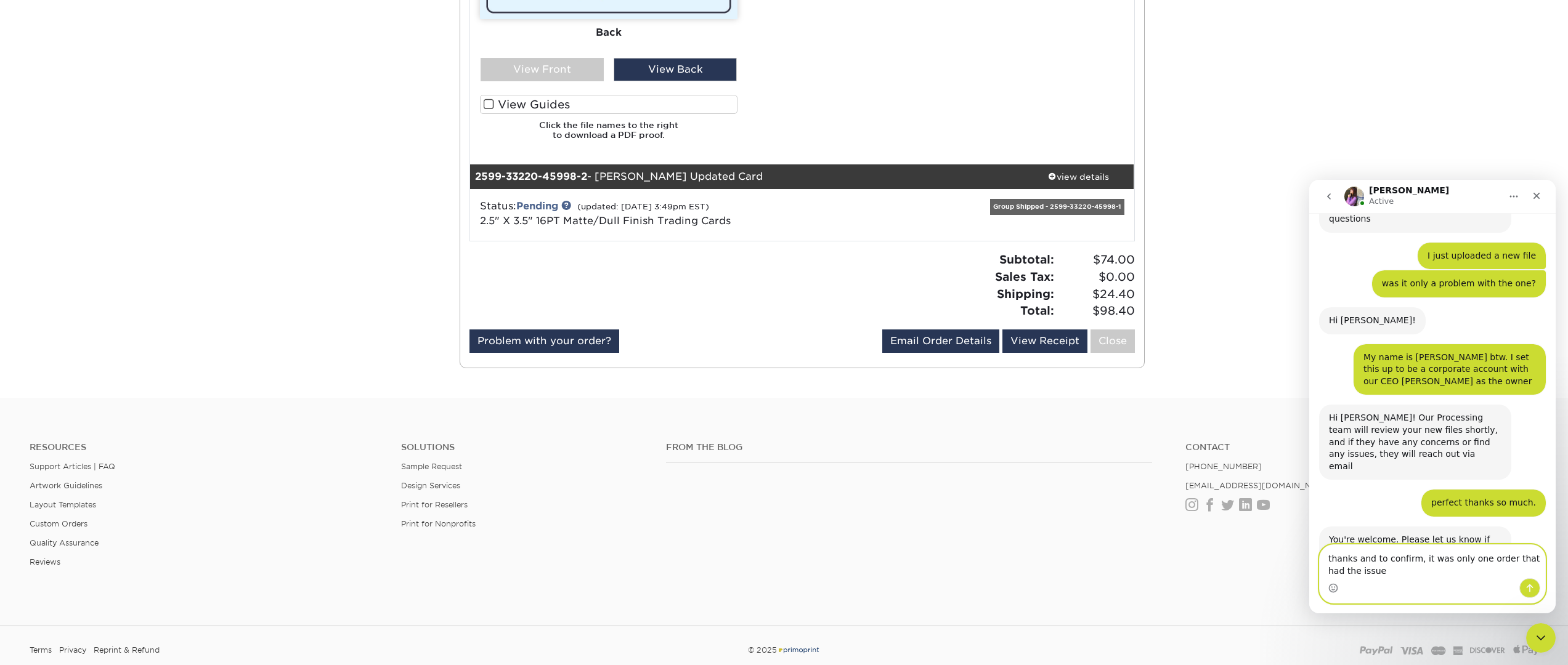
type textarea "thanks and to confirm, it was only one order that had the issue?"
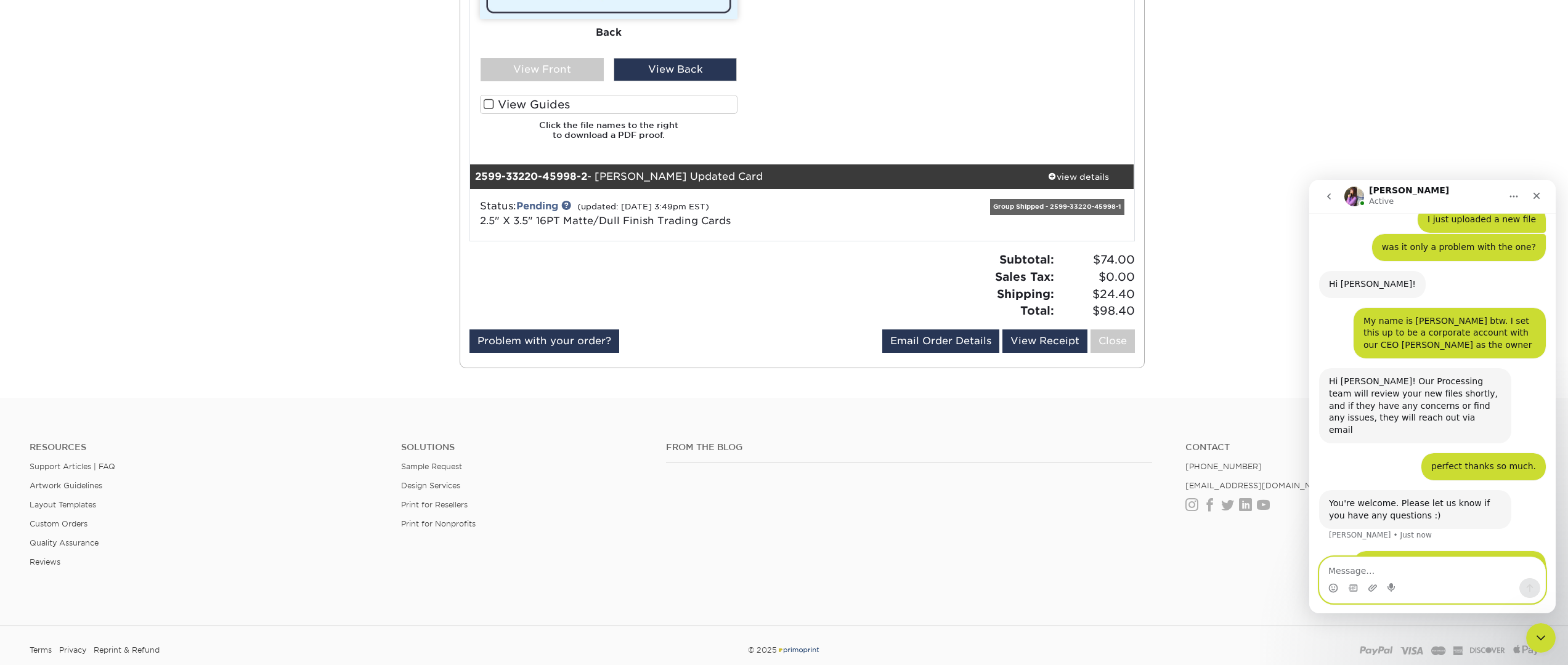
click at [1395, 565] on textarea "Message…" at bounding box center [1432, 568] width 225 height 21
click at [1396, 566] on textarea "Message…" at bounding box center [1432, 568] width 225 height 21
drag, startPoint x: 776, startPoint y: 175, endPoint x: 474, endPoint y: 174, distance: 302.0
click at [474, 174] on div "2599-33220-45998-2 - [PERSON_NAME] Updated Card" at bounding box center [746, 177] width 553 height 25
copy div "2599-33220-45998-2 - [PERSON_NAME] Updated Card"
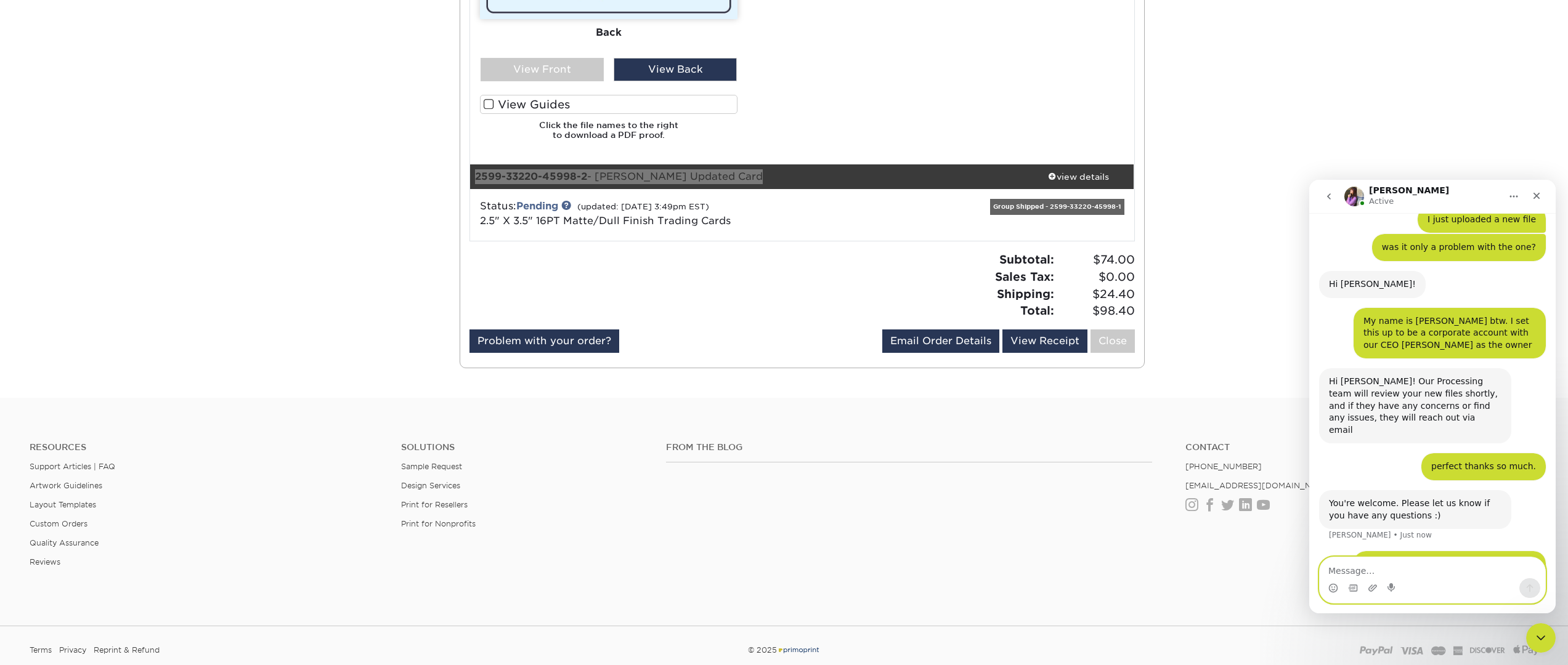
click at [1384, 570] on textarea "Message…" at bounding box center [1432, 568] width 225 height 21
paste textarea "2599-33220-45998-2 - [PERSON_NAME] Updated Card"
type textarea "this one appears to be ok? 2599-33220-45998-2 - [PERSON_NAME] Updated Card"
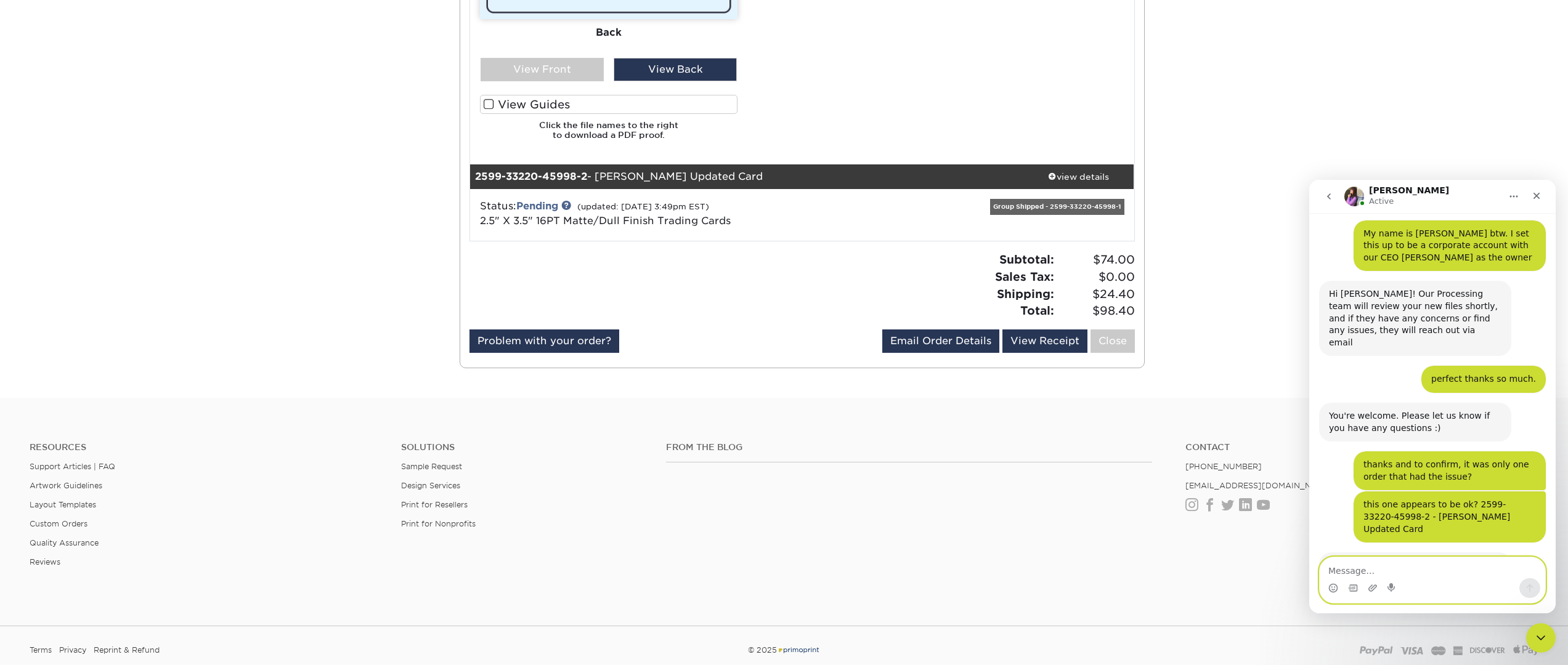
scroll to position [1120, 0]
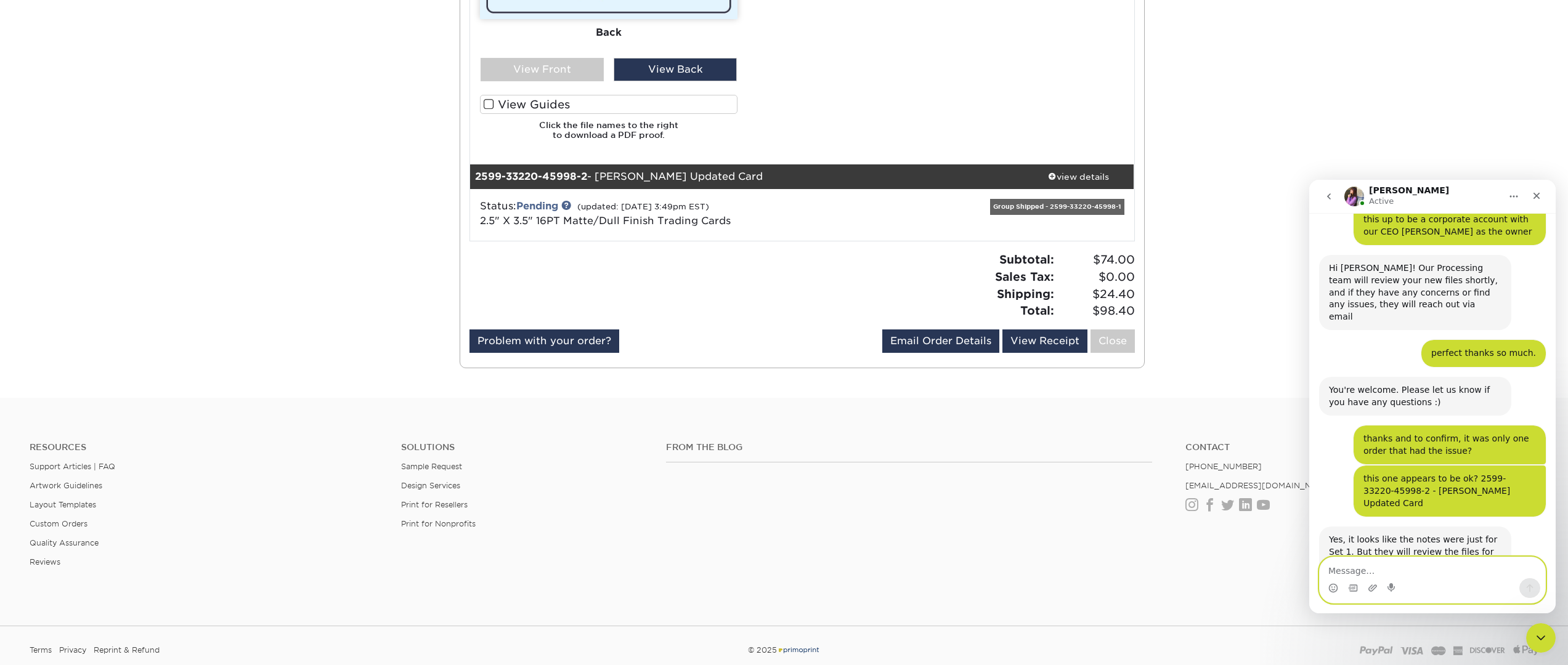
click at [1385, 572] on textarea "Message…" at bounding box center [1432, 568] width 225 height 21
type textarea "ok great"
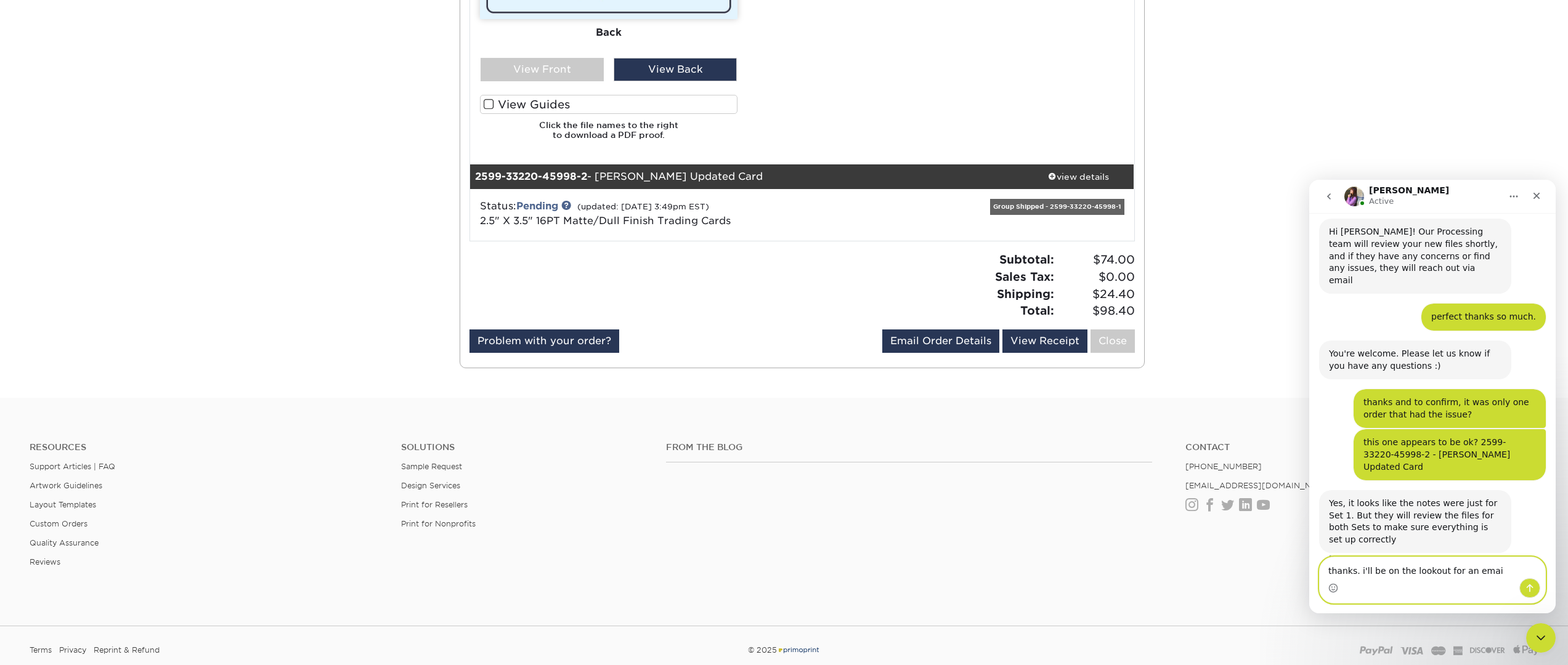
type textarea "thanks. i'll be on the lookout for an email"
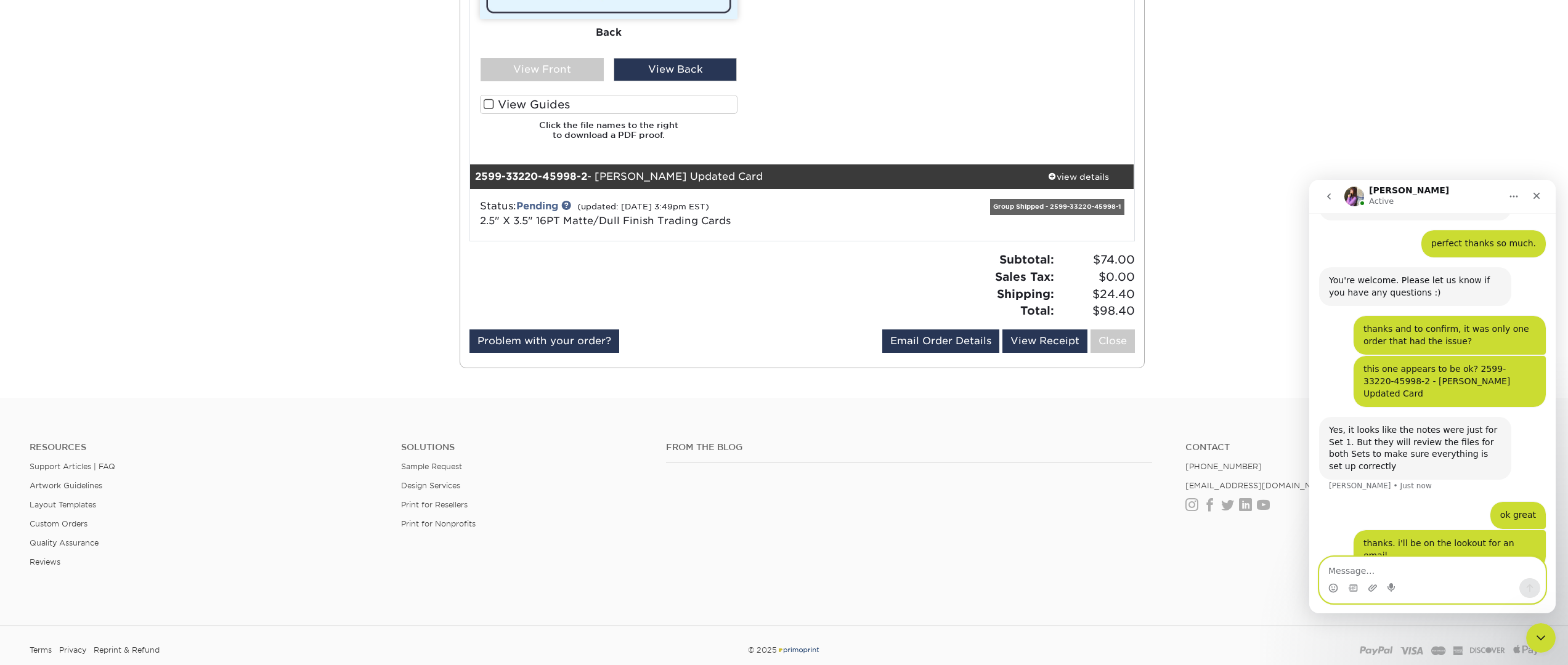
scroll to position [1233, 0]
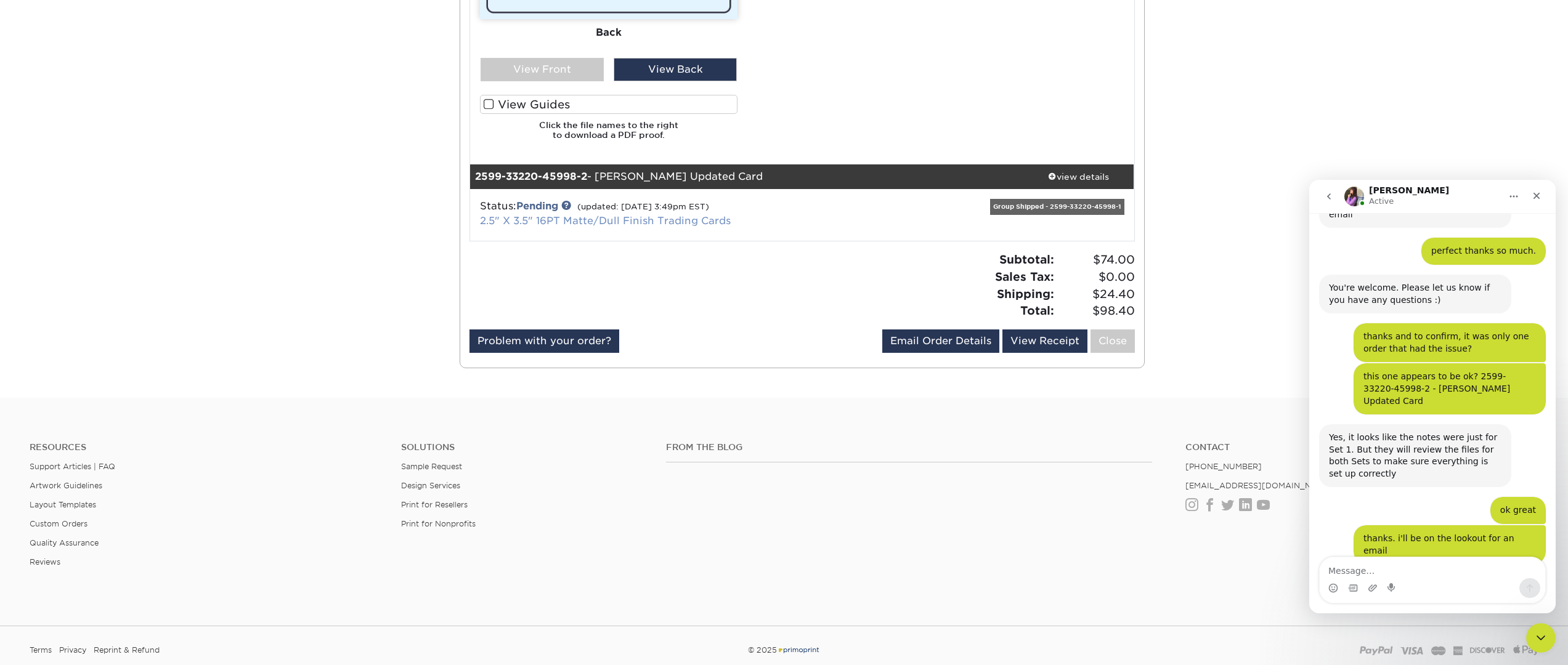
scroll to position [1221, 0]
click at [650, 217] on link "2.5" X 3.5" 16PT Matte/Dull Finish Trading Cards" at bounding box center [605, 220] width 251 height 11
